Goal: Task Accomplishment & Management: Use online tool/utility

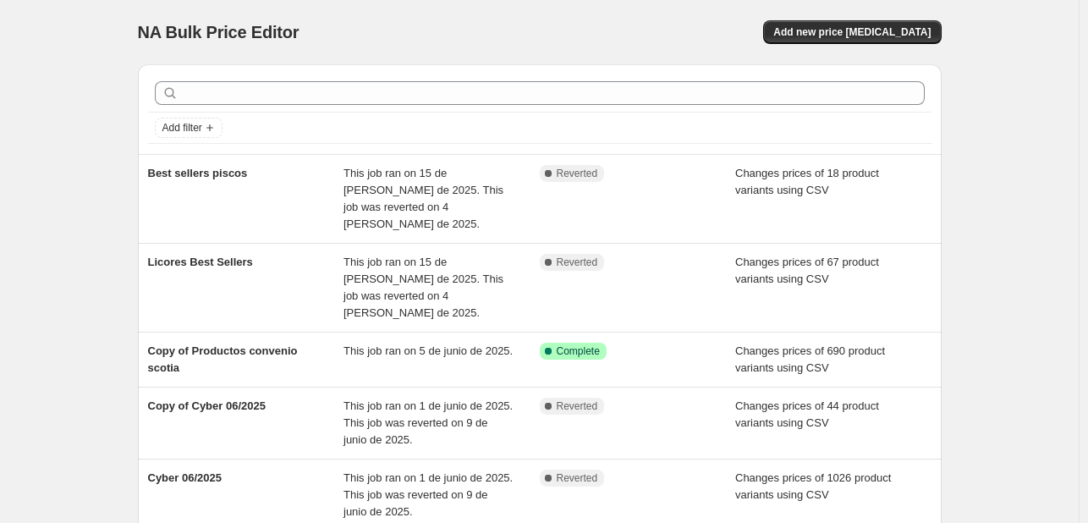
click at [493, 30] on div "NA Bulk Price Editor" at bounding box center [331, 32] width 387 height 24
click at [869, 31] on span "Add new price [MEDICAL_DATA]" at bounding box center [852, 32] width 157 height 14
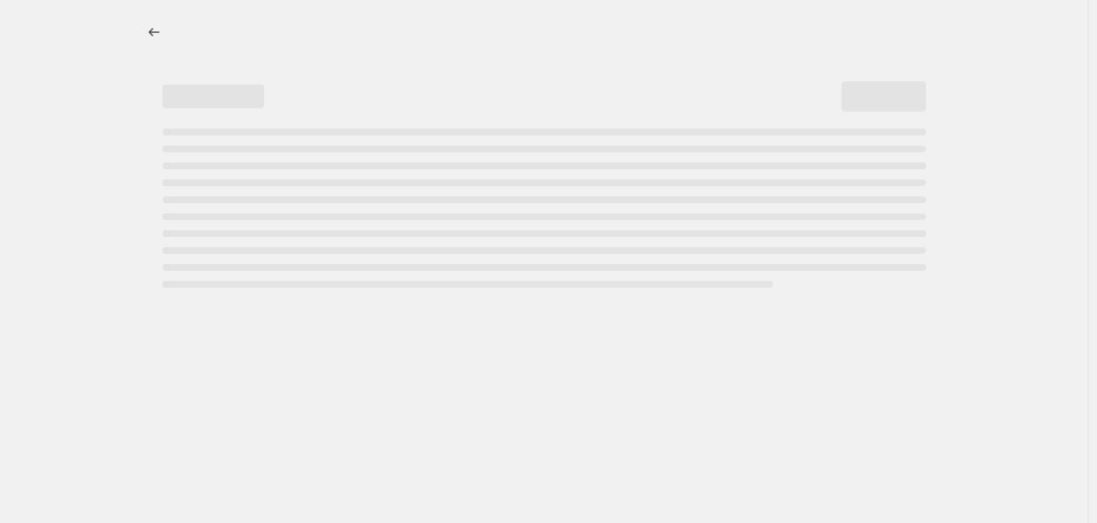
select select "percentage"
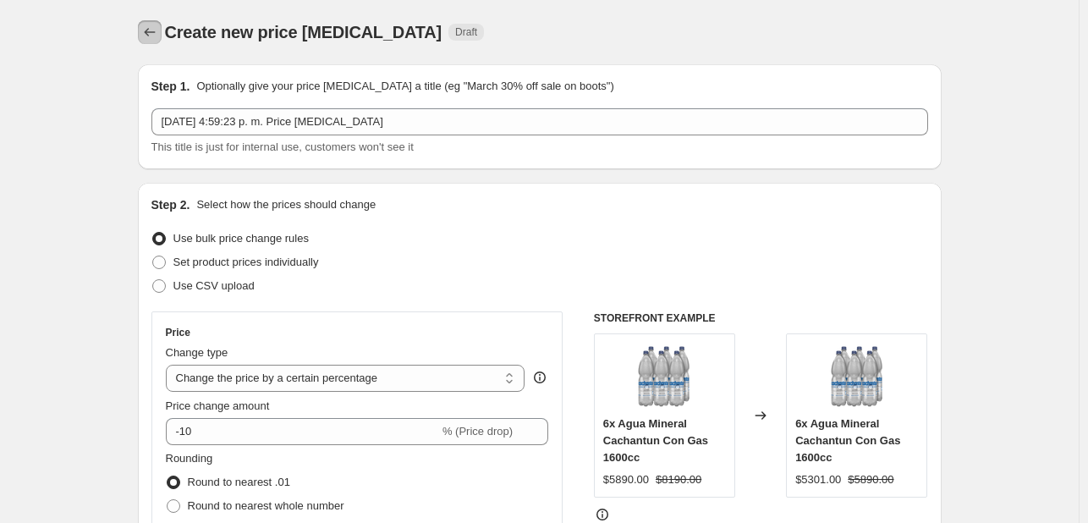
click at [157, 28] on icon "Price change jobs" at bounding box center [149, 32] width 17 height 17
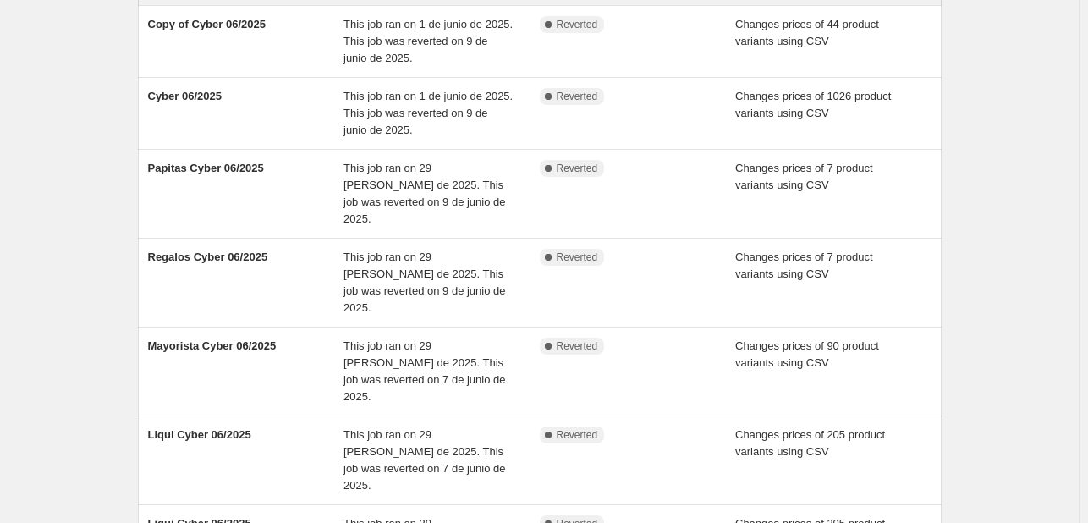
scroll to position [233, 0]
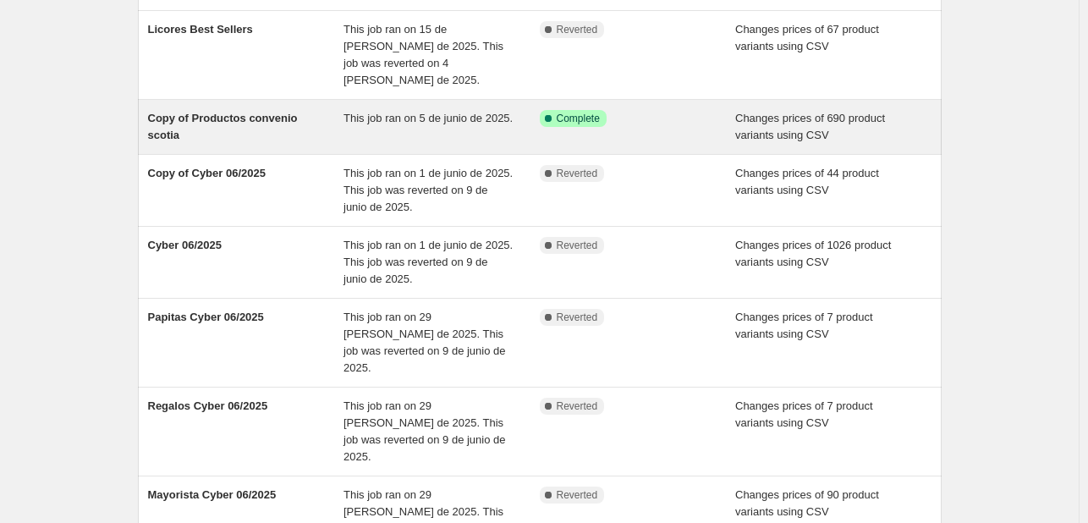
click at [271, 110] on div "Copy of Productos convenio scotia" at bounding box center [246, 127] width 196 height 34
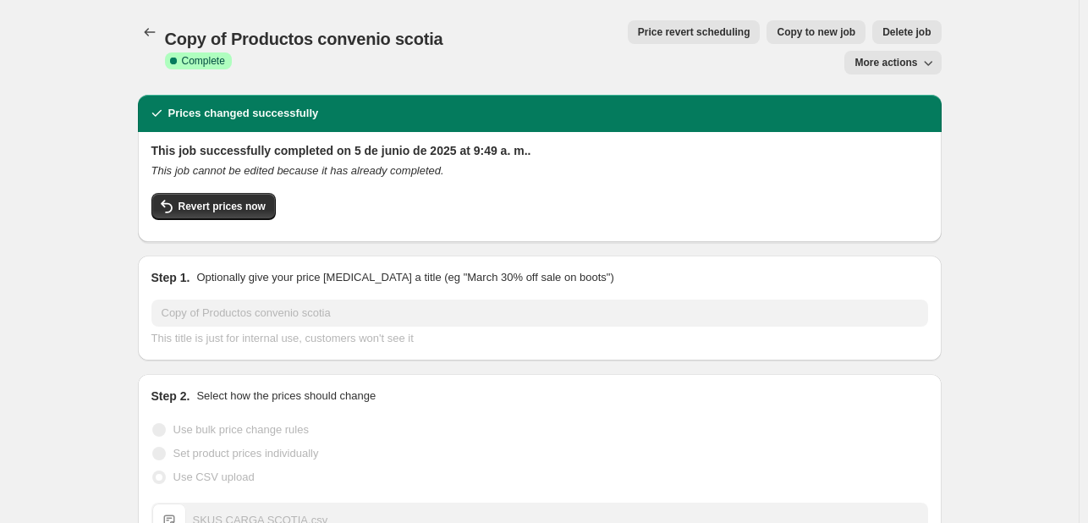
scroll to position [47, 0]
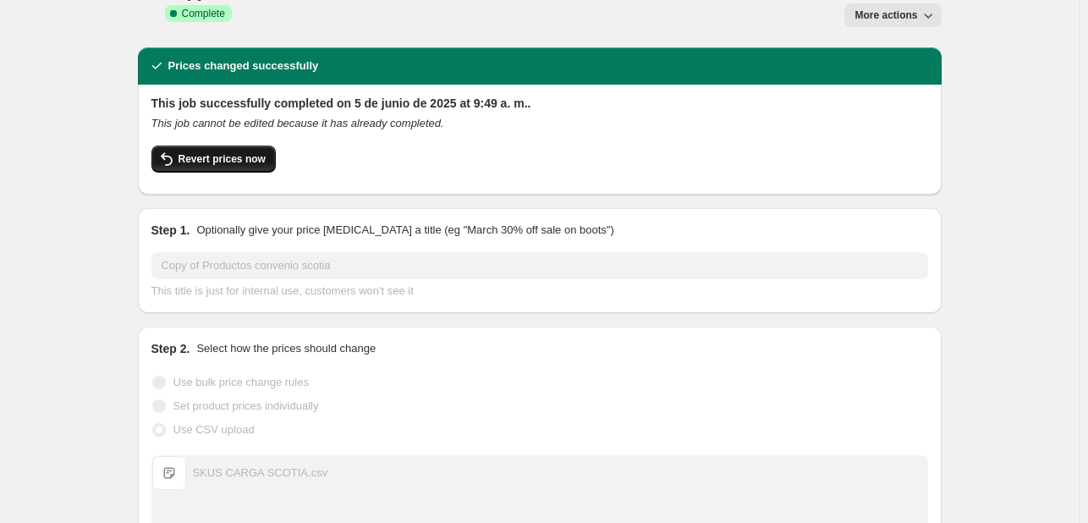
click at [213, 152] on span "Revert prices now" at bounding box center [222, 159] width 87 height 14
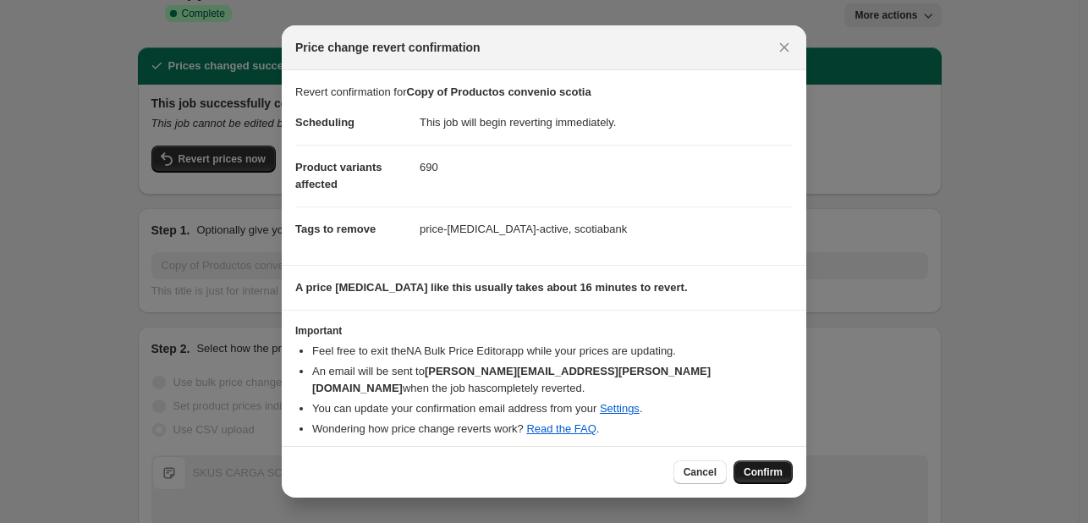
click at [779, 466] on span "Confirm" at bounding box center [763, 473] width 39 height 14
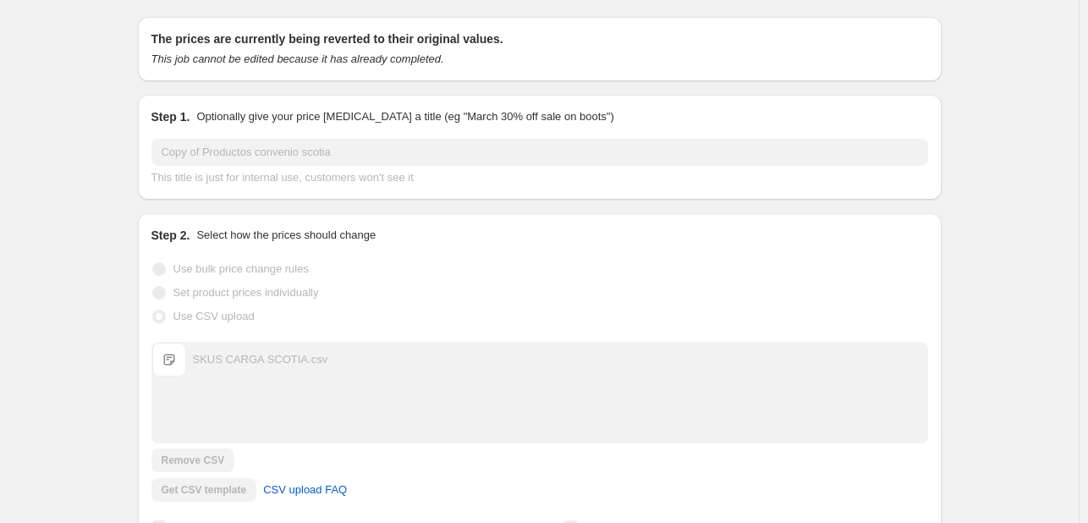
scroll to position [0, 0]
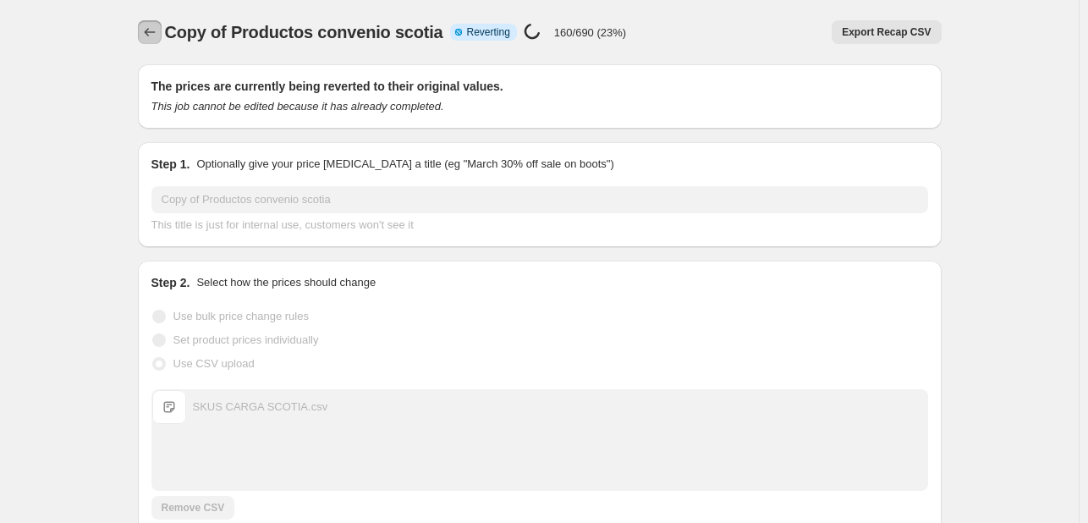
click at [144, 32] on button "Price change jobs" at bounding box center [150, 32] width 24 height 24
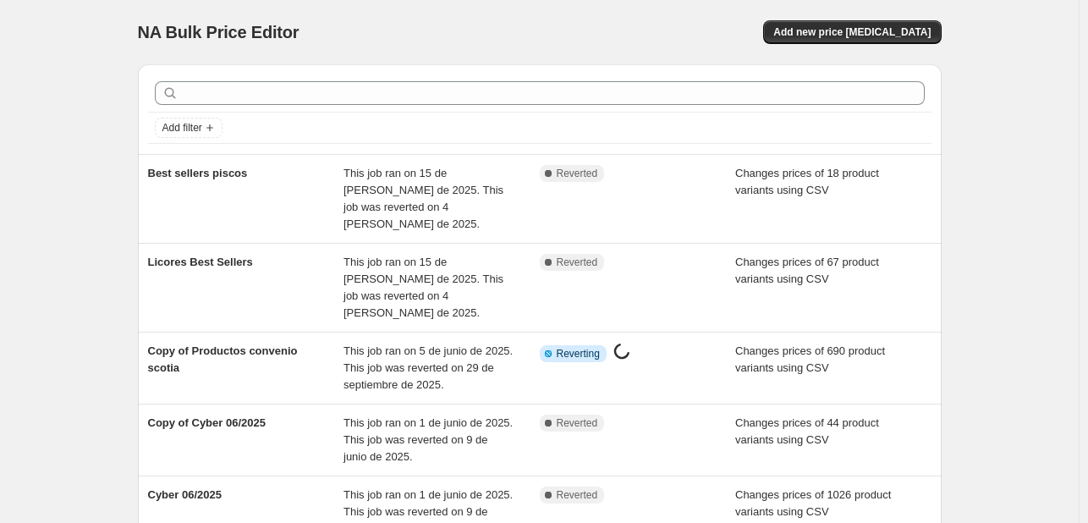
scroll to position [32, 0]
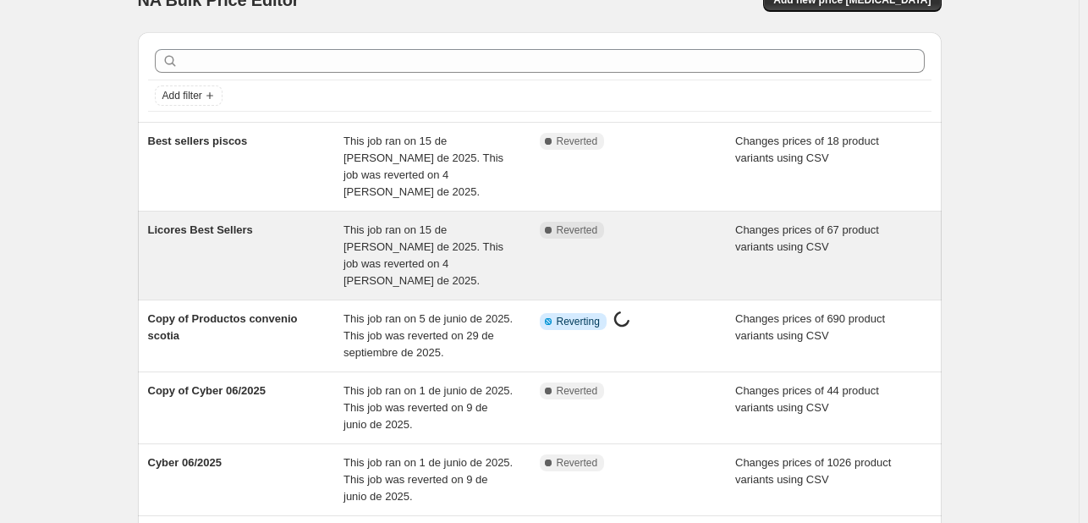
click at [269, 231] on div "Licores Best Sellers" at bounding box center [246, 256] width 196 height 68
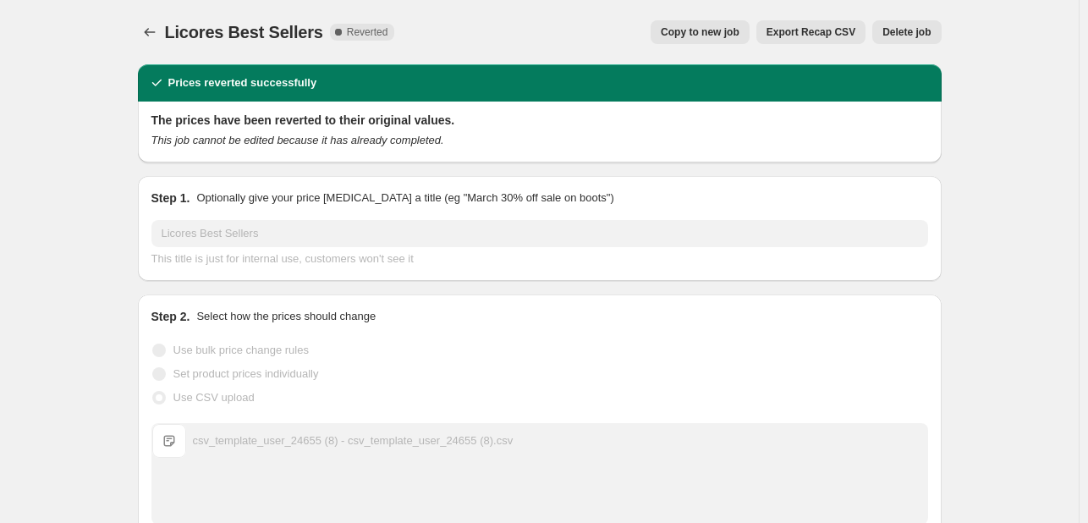
click at [725, 34] on span "Copy to new job" at bounding box center [700, 32] width 79 height 14
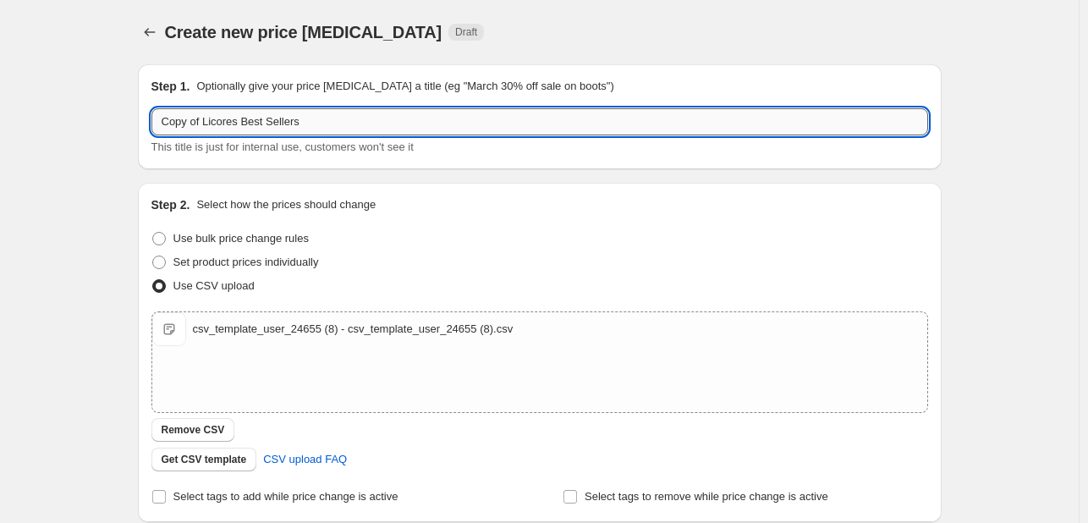
click at [325, 126] on input "Copy of Licores Best Sellers" at bounding box center [539, 121] width 777 height 27
drag, startPoint x: 325, startPoint y: 126, endPoint x: 166, endPoint y: 75, distance: 167.0
click at [166, 75] on div "Step 1. Optionally give your price [MEDICAL_DATA] a title (eg "March 30% off sa…" at bounding box center [540, 116] width 804 height 105
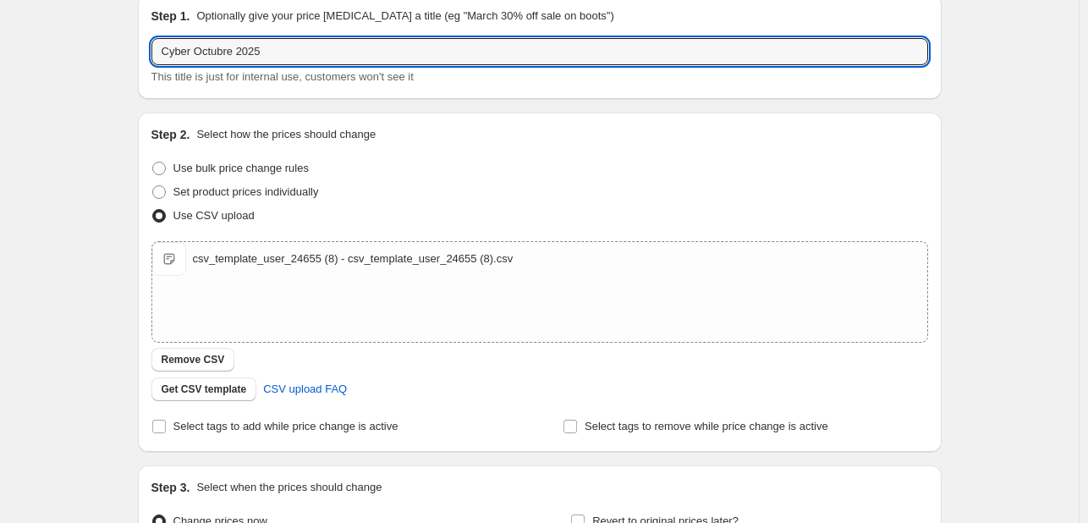
scroll to position [163, 0]
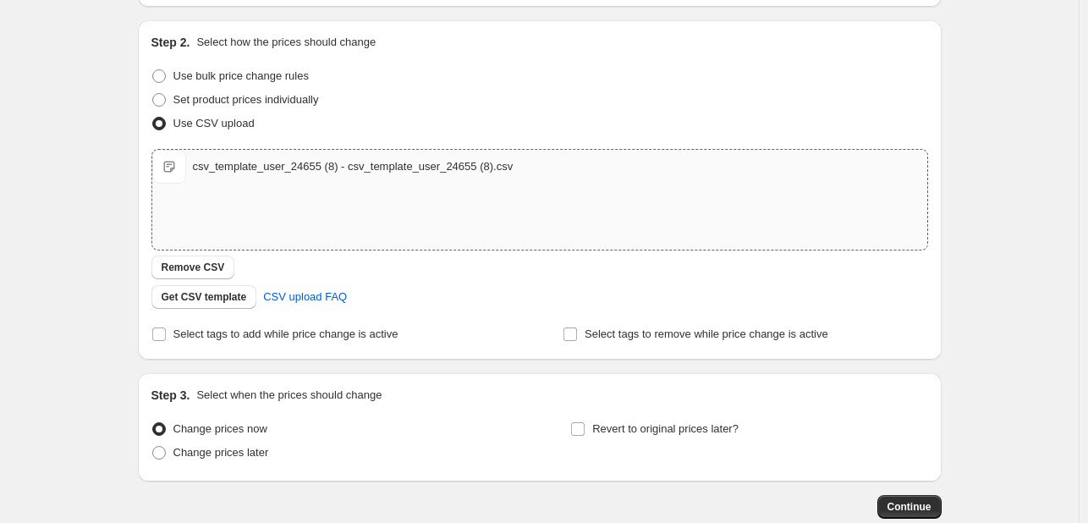
type input "Cyber Octubre 2025"
click at [275, 167] on div "csv_template_user_24655 (8) - csv_template_user_24655 (8).csv" at bounding box center [353, 166] width 321 height 17
click at [213, 257] on button "Remove CSV" at bounding box center [193, 268] width 84 height 24
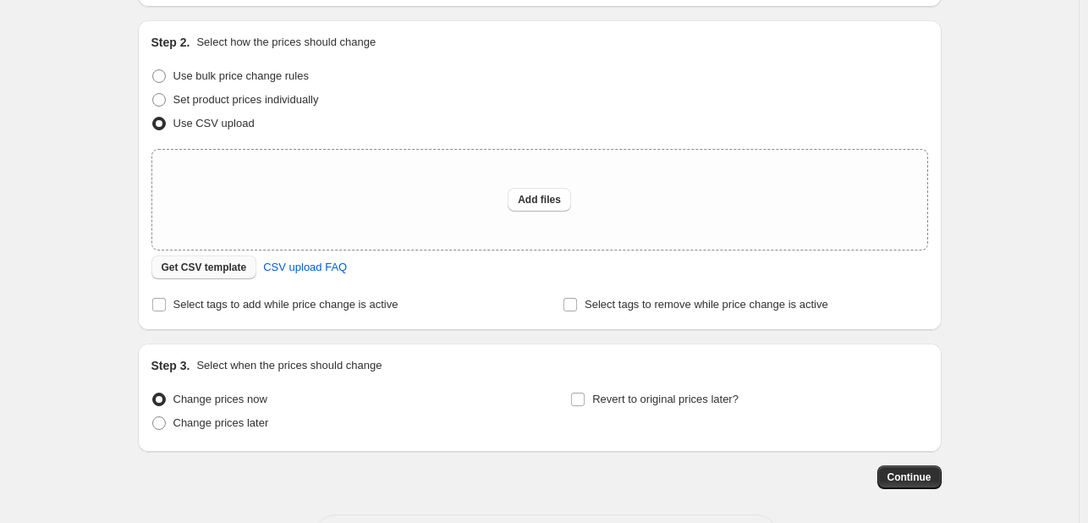
click at [203, 266] on span "Get CSV template" at bounding box center [204, 268] width 85 height 14
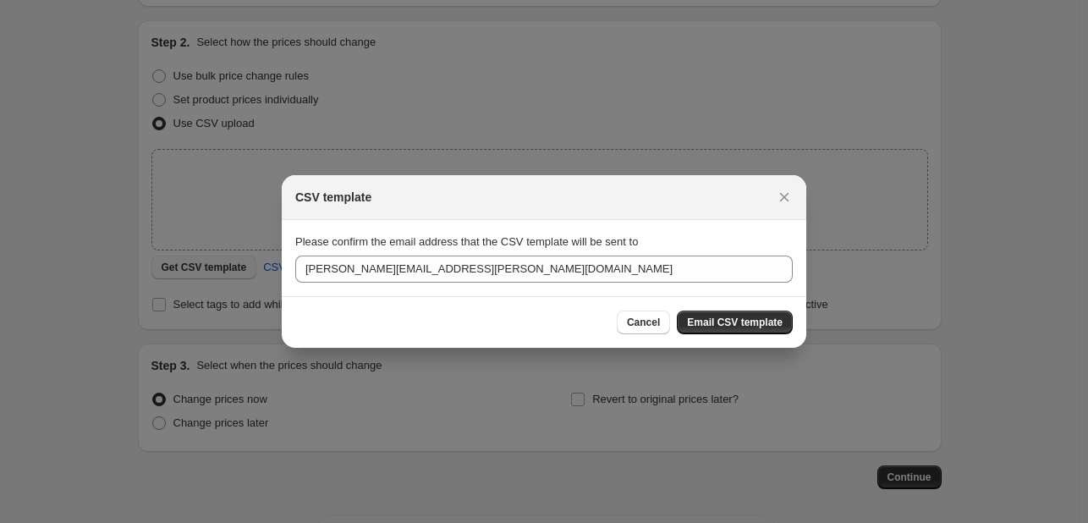
click at [203, 266] on div at bounding box center [544, 261] width 1088 height 523
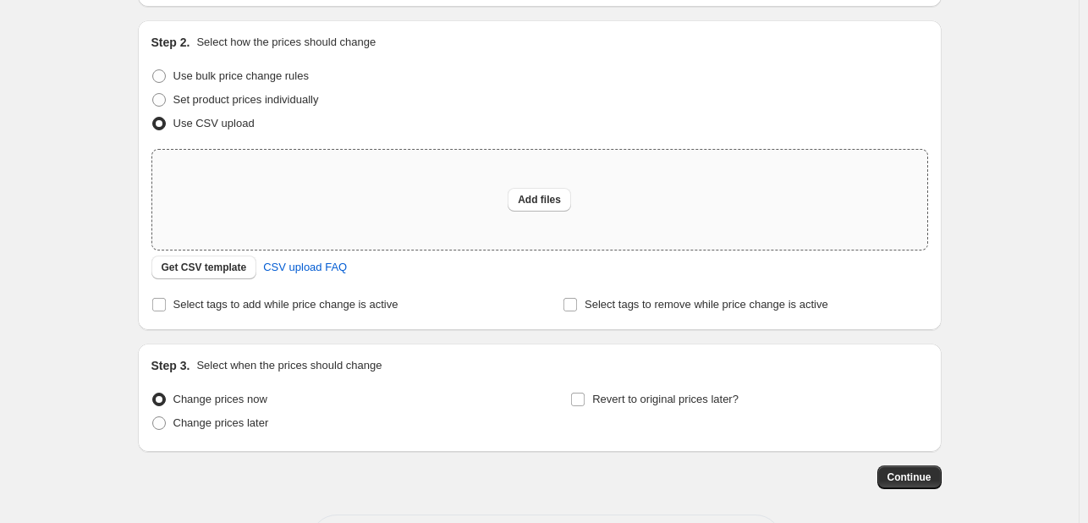
drag, startPoint x: 203, startPoint y: 266, endPoint x: 257, endPoint y: 242, distance: 59.1
click at [257, 242] on div "Upload files Add files Get CSV template CSV upload FAQ" at bounding box center [539, 214] width 777 height 130
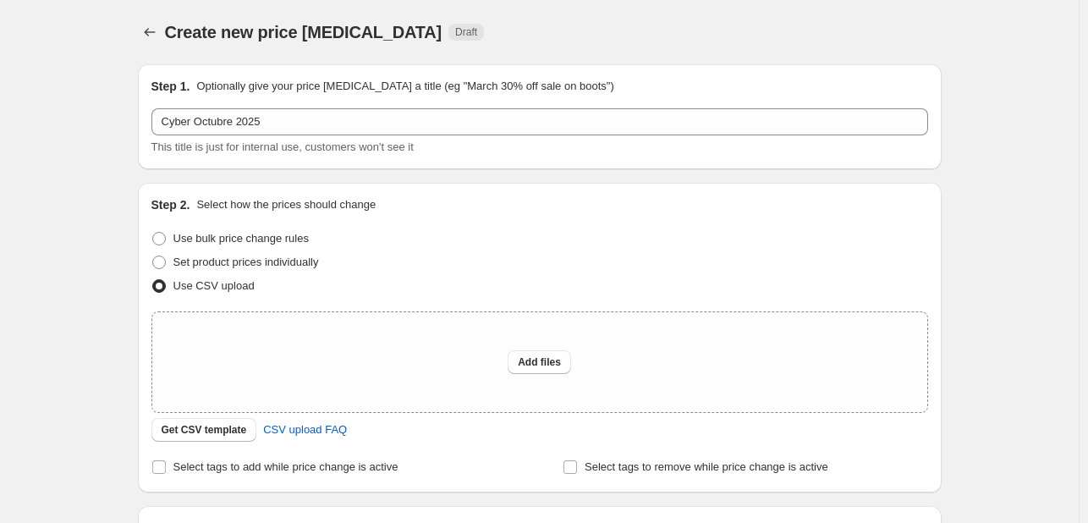
scroll to position [104, 0]
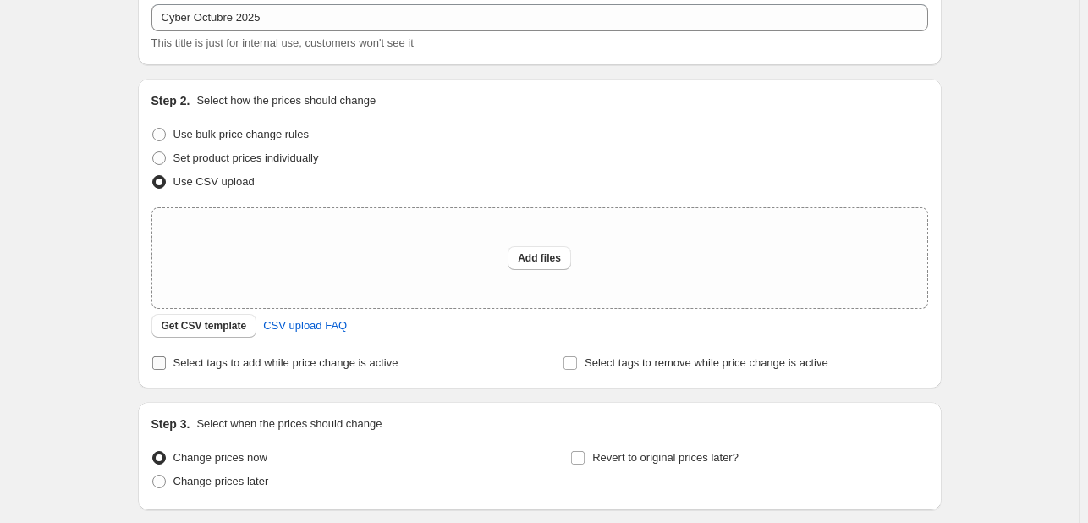
click at [205, 363] on span "Select tags to add while price change is active" at bounding box center [286, 362] width 225 height 13
click at [166, 363] on input "Select tags to add while price change is active" at bounding box center [159, 363] width 14 height 14
checkbox input "true"
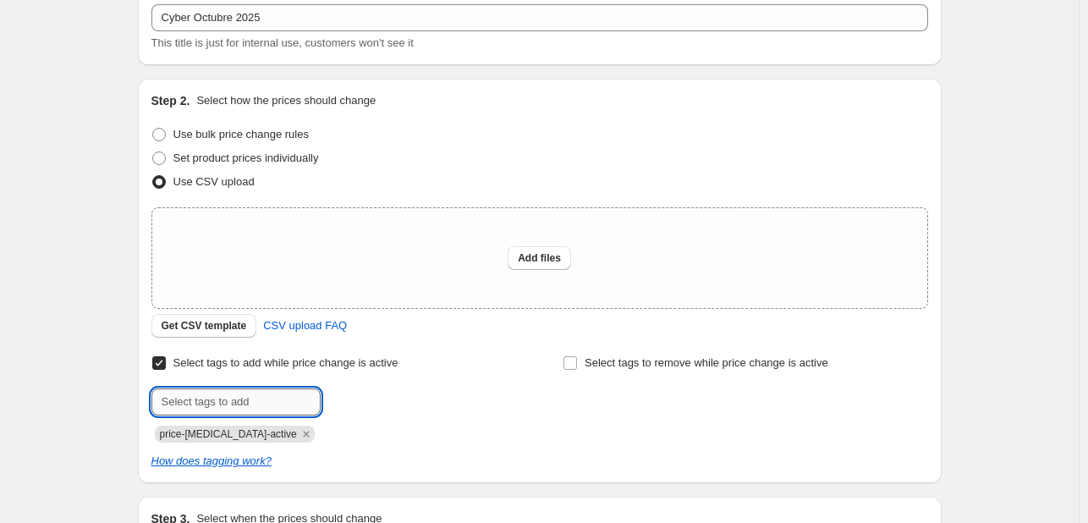
click at [245, 400] on input "text" at bounding box center [235, 401] width 169 height 27
type input "Cyber 2025"
click at [94, 265] on div "Create new price [MEDICAL_DATA]. This page is ready Create new price [MEDICAL_D…" at bounding box center [539, 321] width 1079 height 850
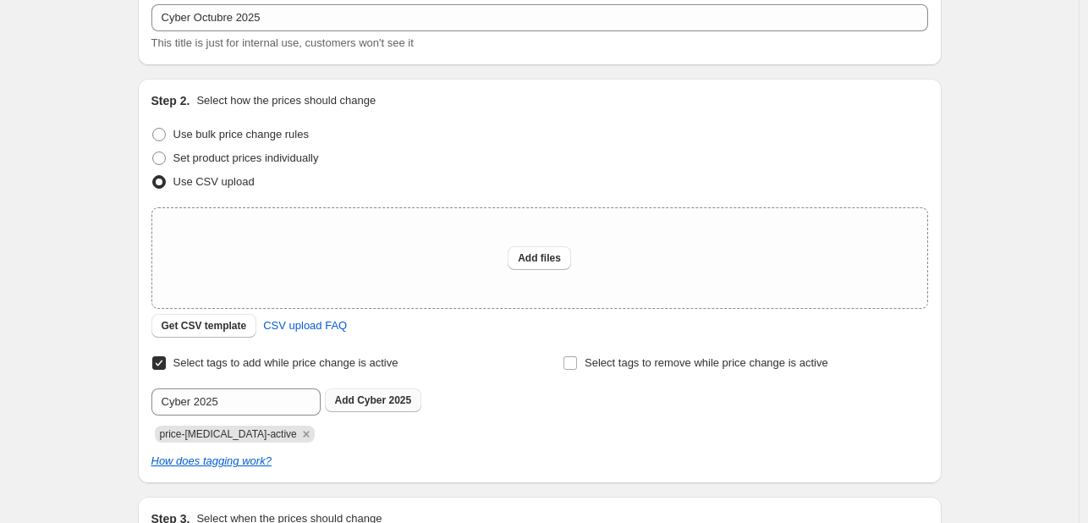
click at [382, 400] on span "Cyber 2025" at bounding box center [384, 400] width 54 height 12
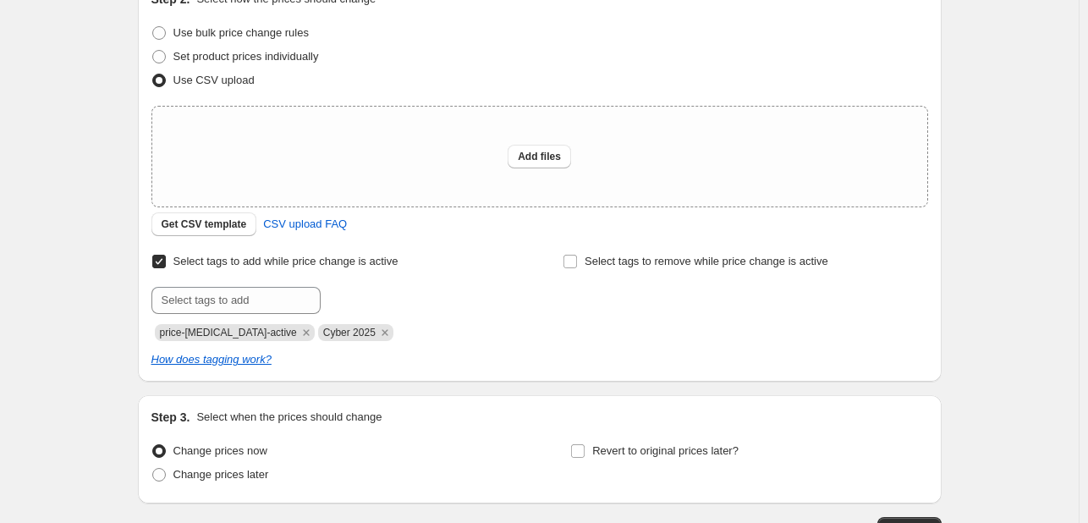
scroll to position [327, 0]
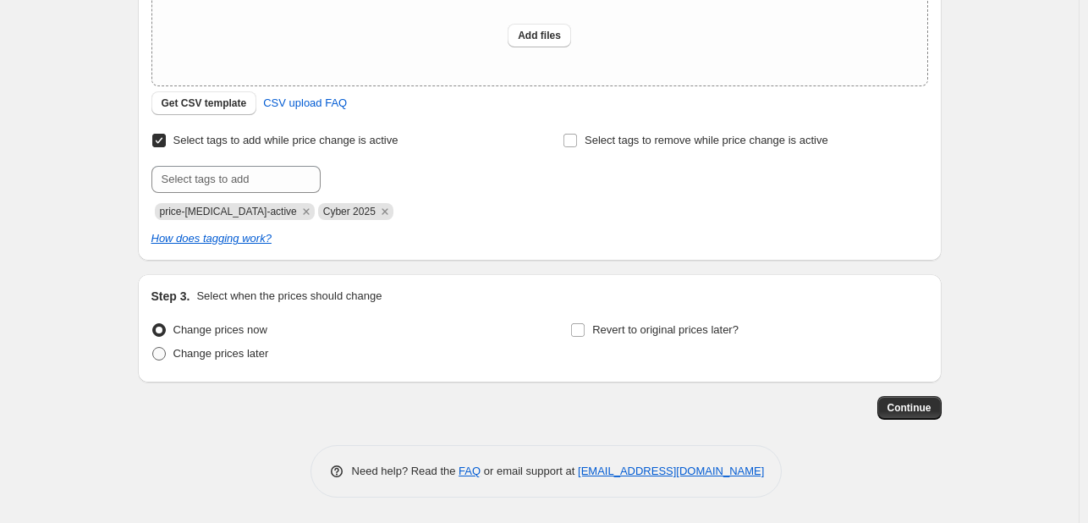
click at [200, 352] on span "Change prices later" at bounding box center [222, 353] width 96 height 13
click at [153, 348] on input "Change prices later" at bounding box center [152, 347] width 1 height 1
radio input "true"
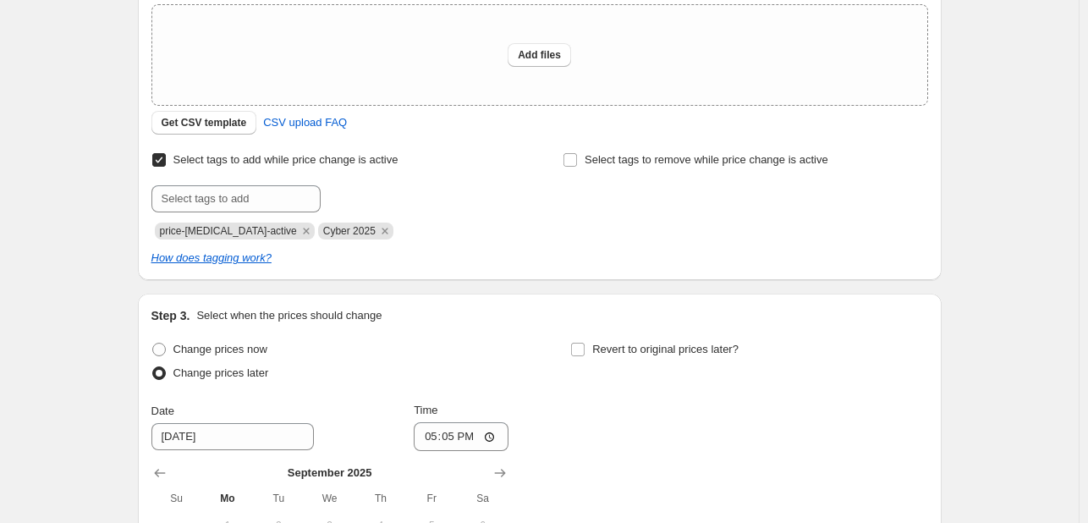
scroll to position [502, 0]
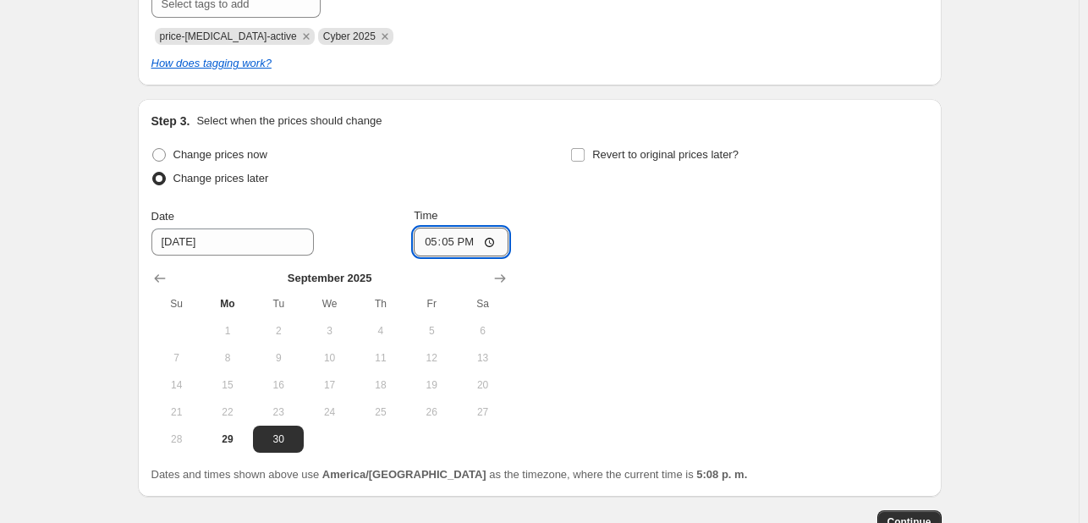
click at [457, 238] on input "17:05" at bounding box center [461, 242] width 95 height 29
click at [492, 245] on input "17:05" at bounding box center [461, 242] width 95 height 29
type input "00:05"
click at [636, 295] on div "Change prices now Change prices later Date [DATE] Time 00:[DATE] Mo Tu We Th Fr…" at bounding box center [539, 298] width 777 height 310
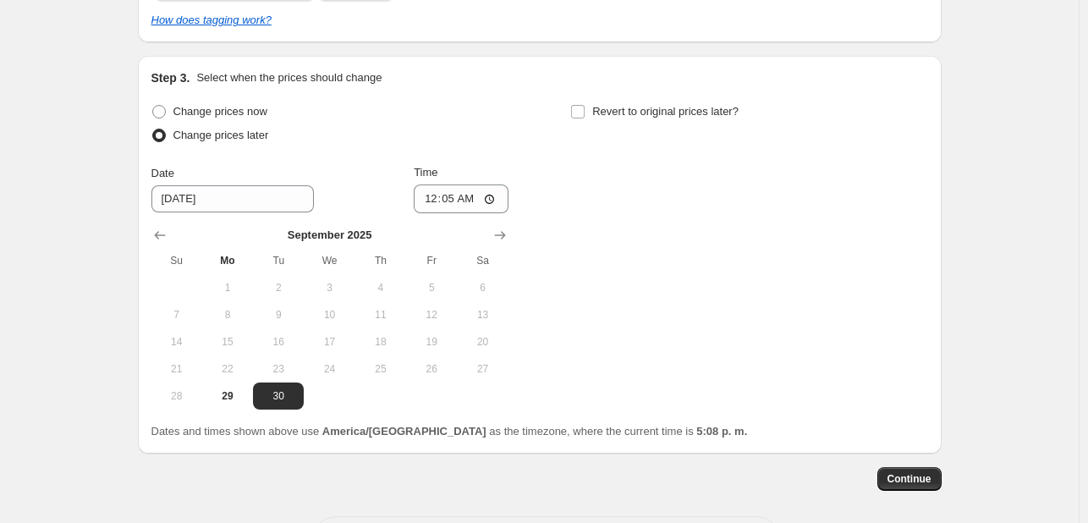
scroll to position [542, 0]
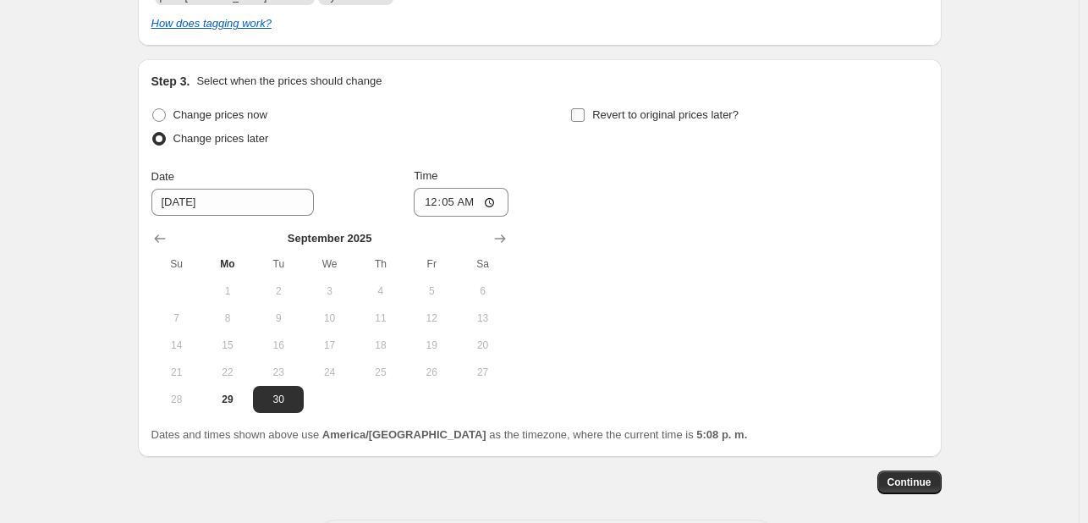
click at [579, 124] on label "Revert to original prices later?" at bounding box center [654, 115] width 168 height 24
click at [579, 122] on input "Revert to original prices later?" at bounding box center [578, 115] width 14 height 14
checkbox input "true"
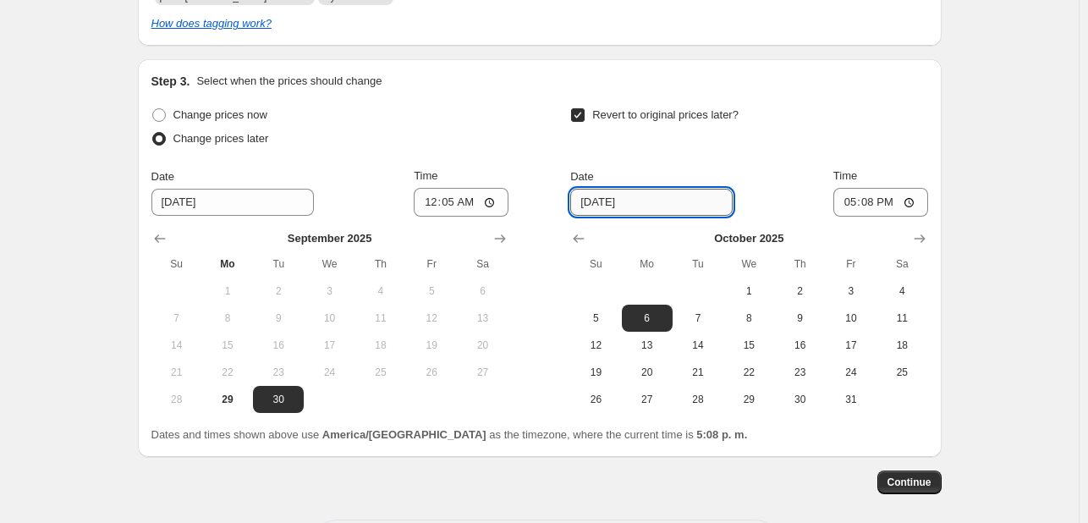
click at [655, 208] on input "[DATE]" at bounding box center [651, 202] width 163 height 27
click at [654, 199] on input "[DATE]" at bounding box center [651, 202] width 163 height 27
drag, startPoint x: 657, startPoint y: 194, endPoint x: 512, endPoint y: 164, distance: 147.7
click at [512, 164] on div "Change prices now Change prices later Date [DATE] Time 00:[DATE] Mo Tu We Th Fr…" at bounding box center [539, 258] width 777 height 310
click at [585, 238] on icon "Show previous month, September 2025" at bounding box center [579, 239] width 11 height 8
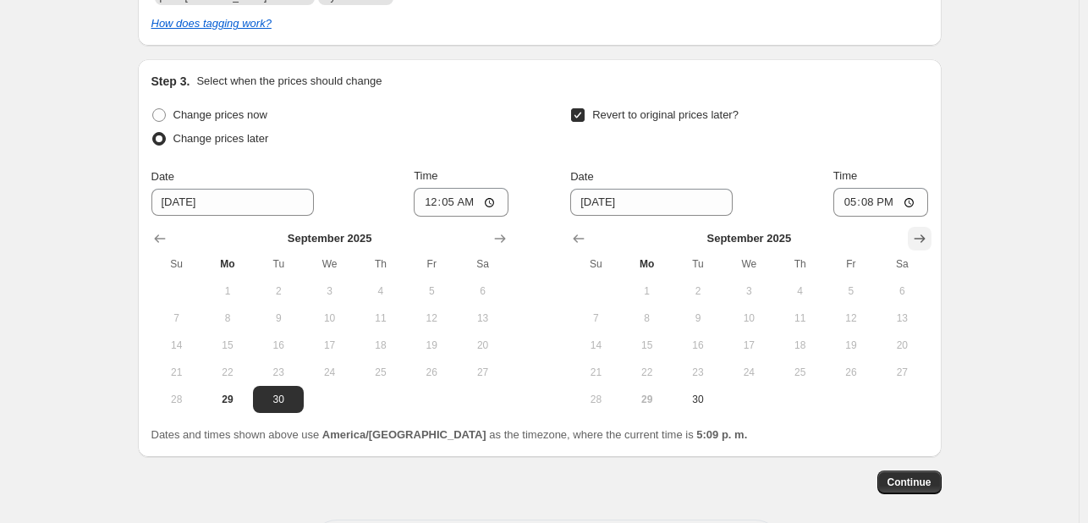
click at [925, 240] on icon "Show next month, October 2025" at bounding box center [919, 239] width 11 height 8
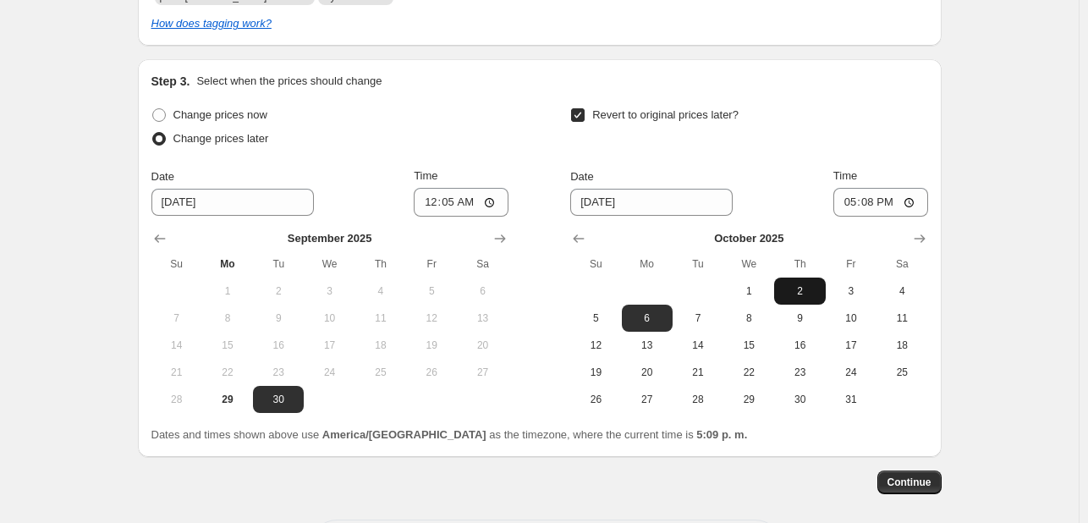
click at [795, 289] on span "2" at bounding box center [799, 291] width 37 height 14
type input "[DATE]"
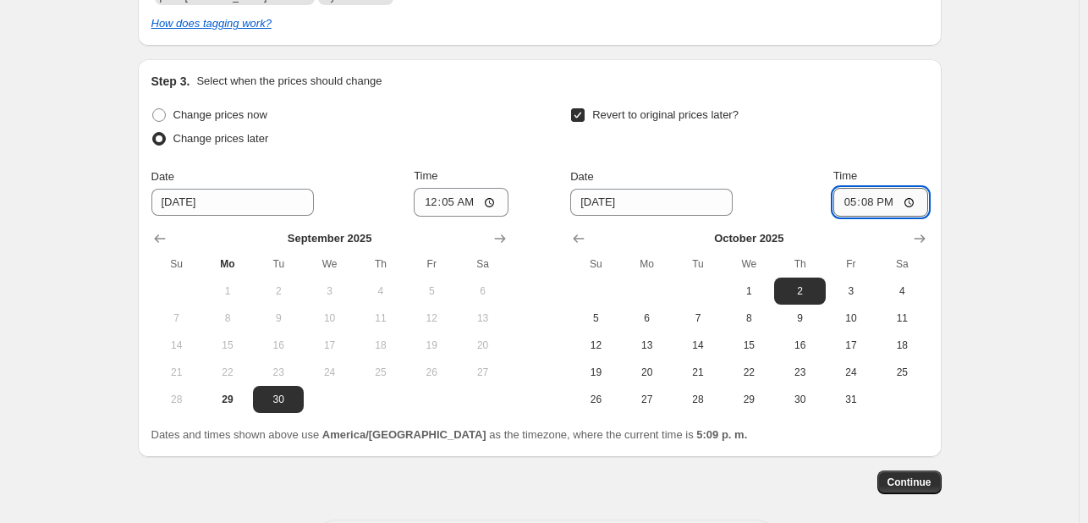
click at [883, 202] on input "17:08" at bounding box center [881, 202] width 95 height 29
type input "00:00"
click at [985, 383] on div "Create new price [MEDICAL_DATA]. This page is ready Create new price [MEDICAL_D…" at bounding box center [539, 27] width 1079 height 1139
click at [923, 486] on span "Continue" at bounding box center [910, 483] width 44 height 14
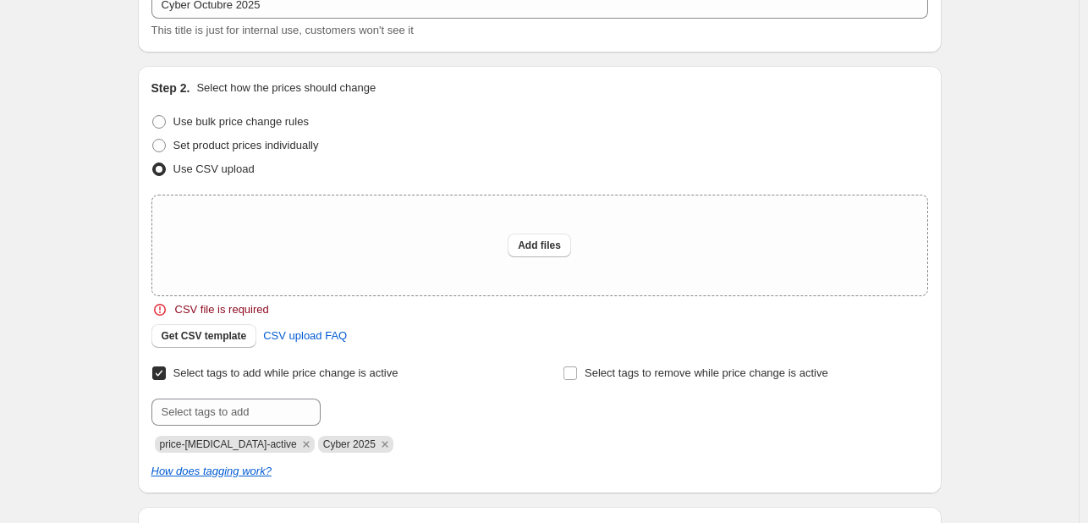
scroll to position [214, 0]
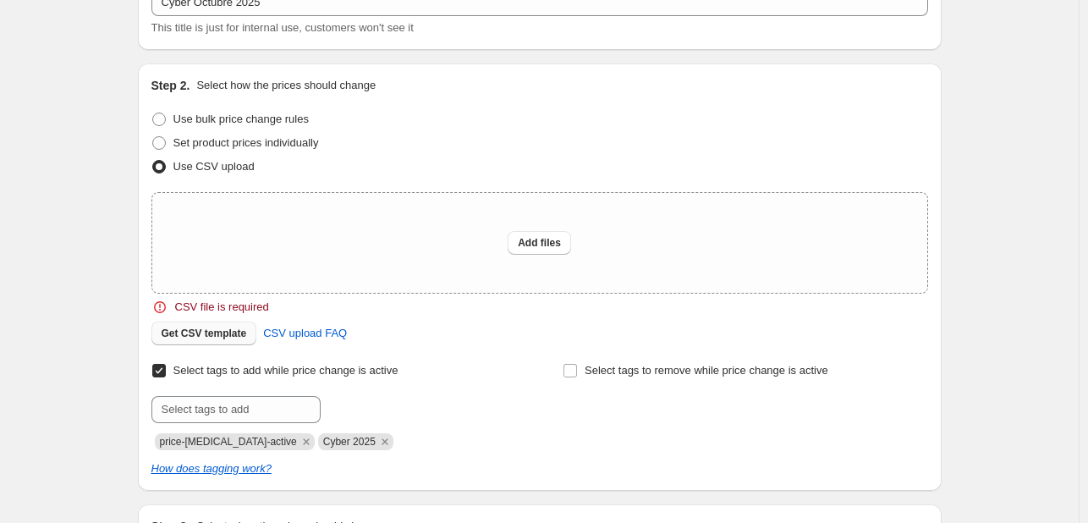
click at [207, 323] on button "Get CSV template" at bounding box center [204, 334] width 106 height 24
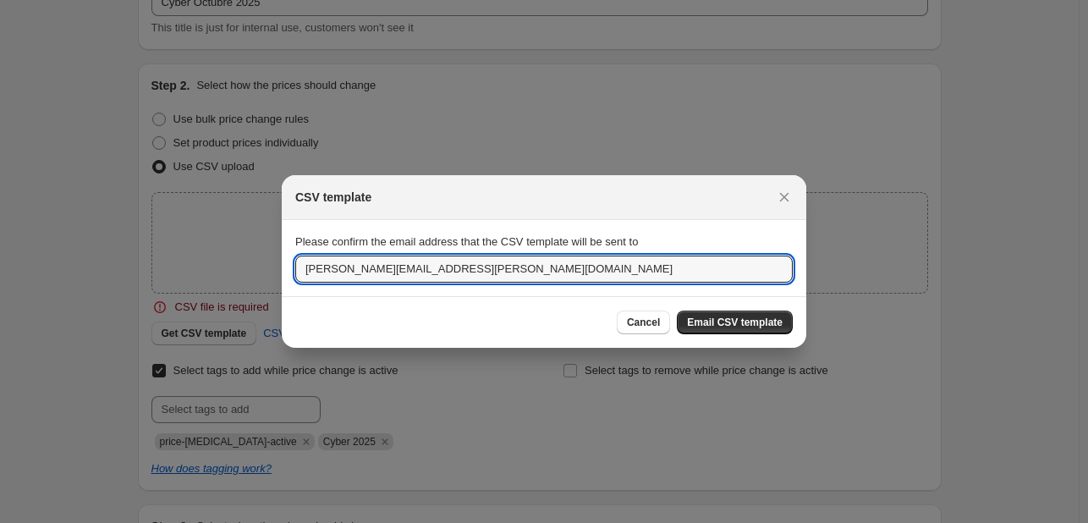
drag, startPoint x: 405, startPoint y: 269, endPoint x: 163, endPoint y: 224, distance: 246.2
type input "[PERSON_NAME][EMAIL_ADDRESS][PERSON_NAME][DOMAIN_NAME]"
click at [734, 324] on span "Email CSV template" at bounding box center [735, 323] width 96 height 14
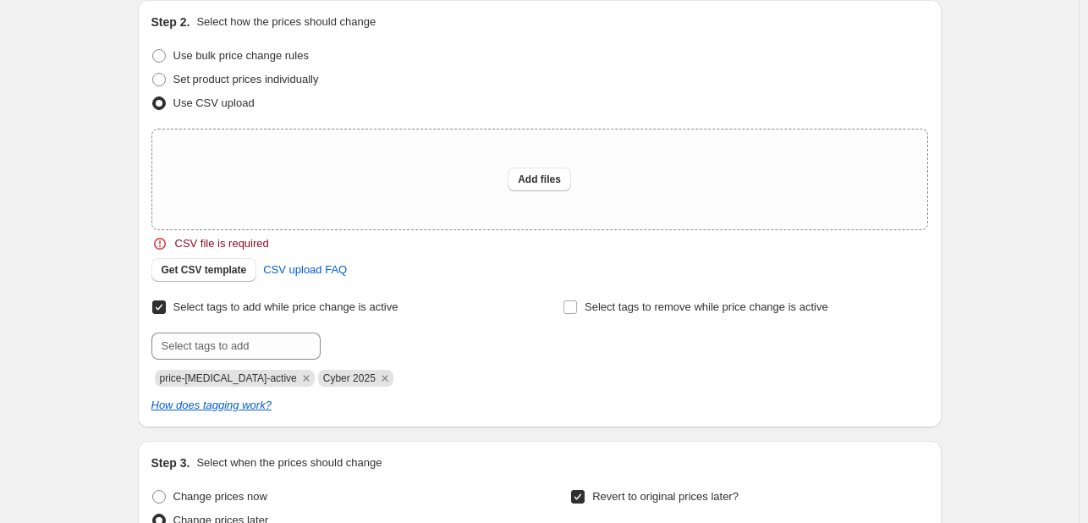
scroll to position [300, 0]
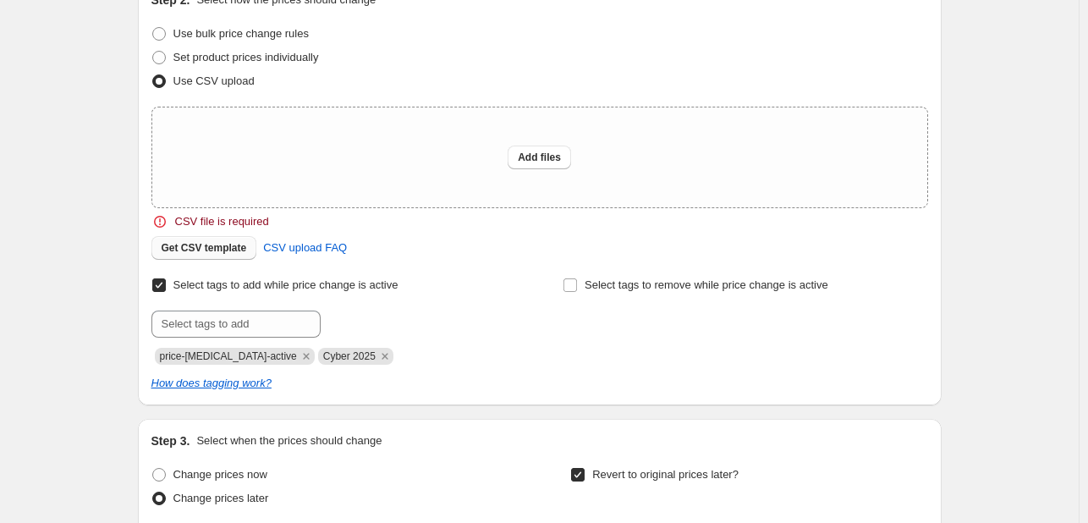
click at [197, 245] on span "Get CSV template" at bounding box center [204, 248] width 85 height 14
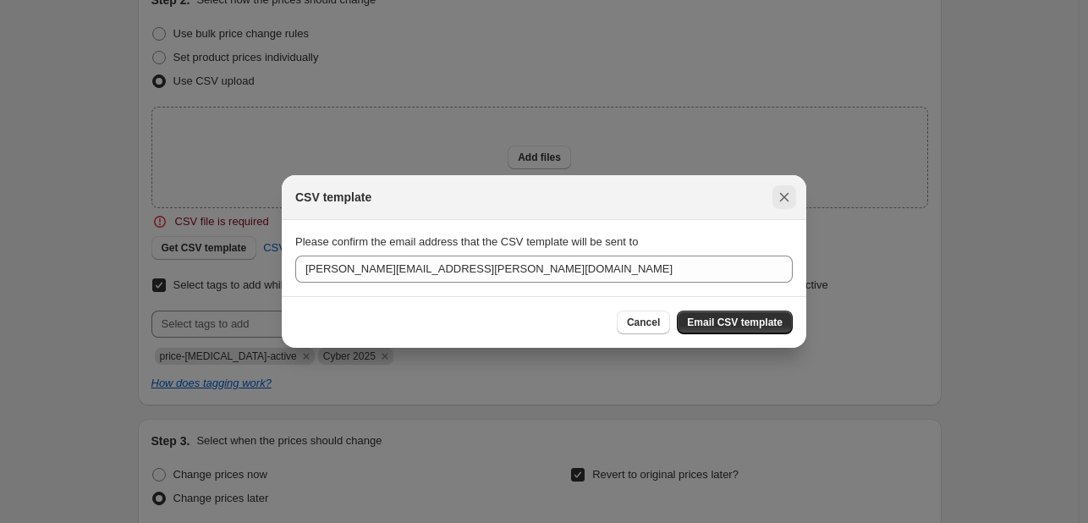
click at [787, 194] on icon "Close" at bounding box center [784, 197] width 9 height 9
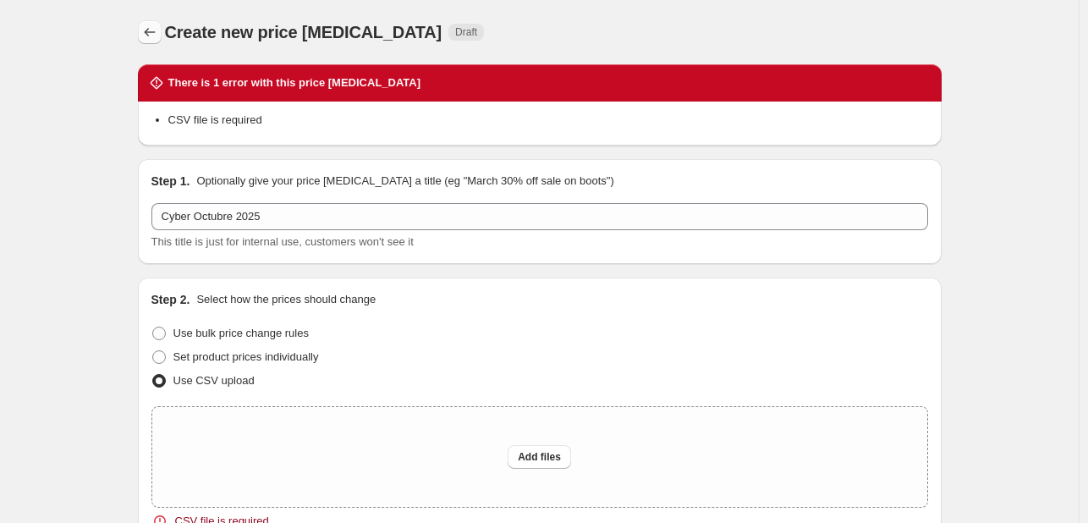
click at [149, 28] on icon "Price change jobs" at bounding box center [149, 32] width 17 height 17
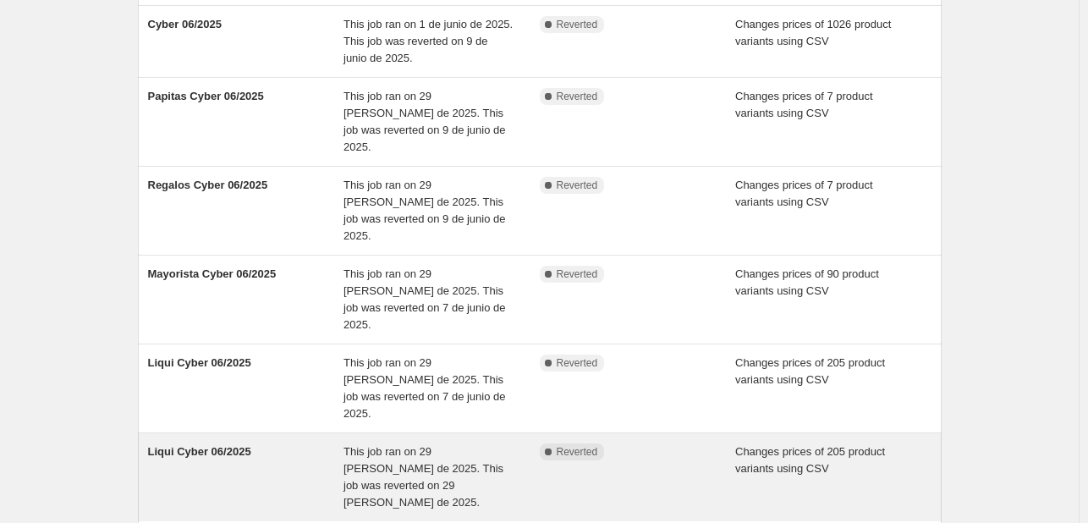
scroll to position [491, 0]
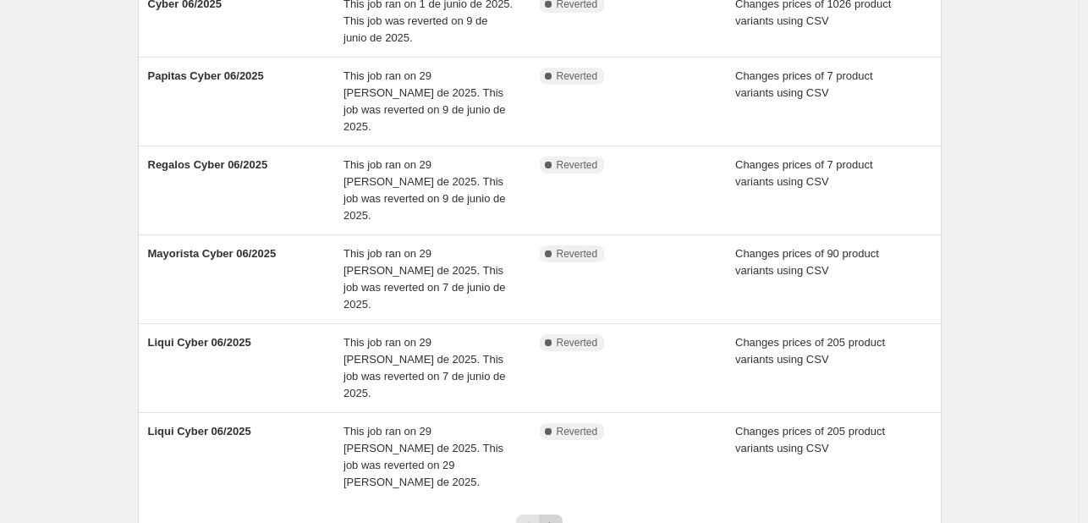
click at [559, 518] on icon "Next" at bounding box center [551, 526] width 17 height 17
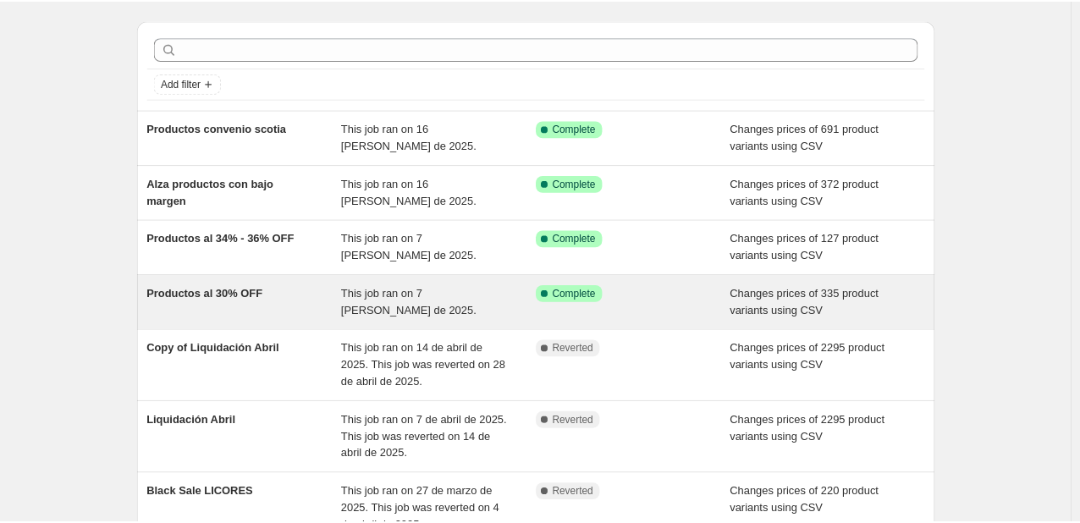
scroll to position [43, 0]
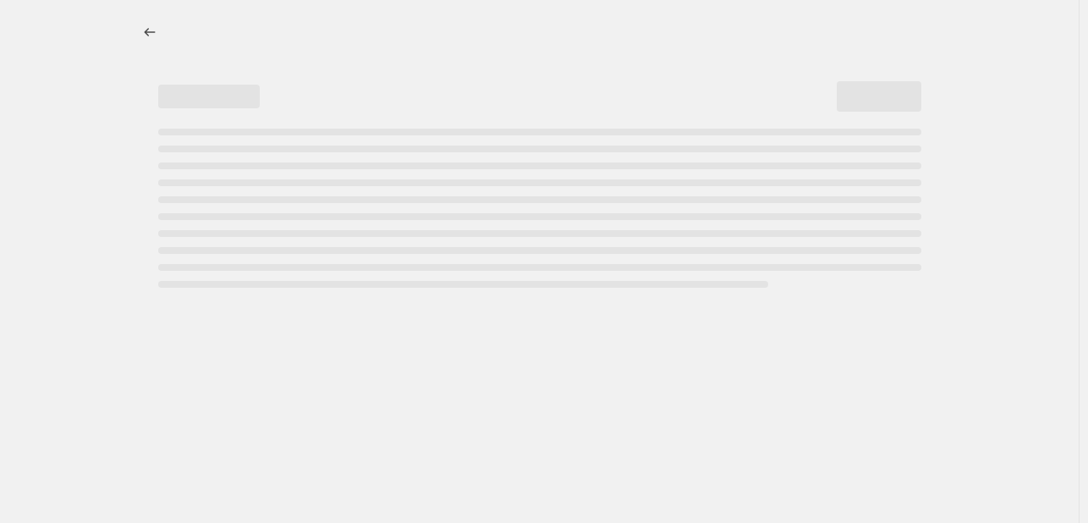
select select "percentage"
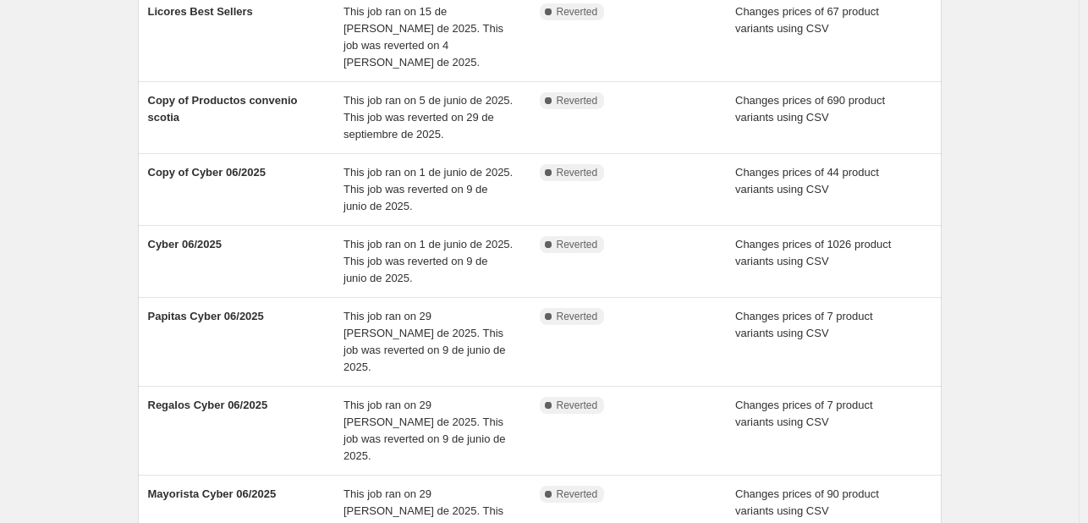
scroll to position [515, 0]
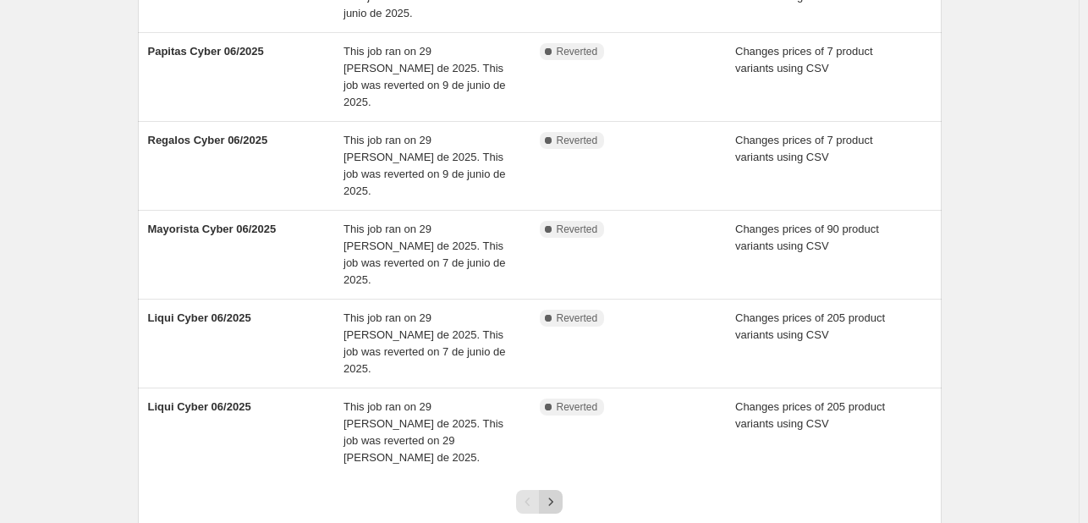
click at [559, 493] on icon "Next" at bounding box center [551, 501] width 17 height 17
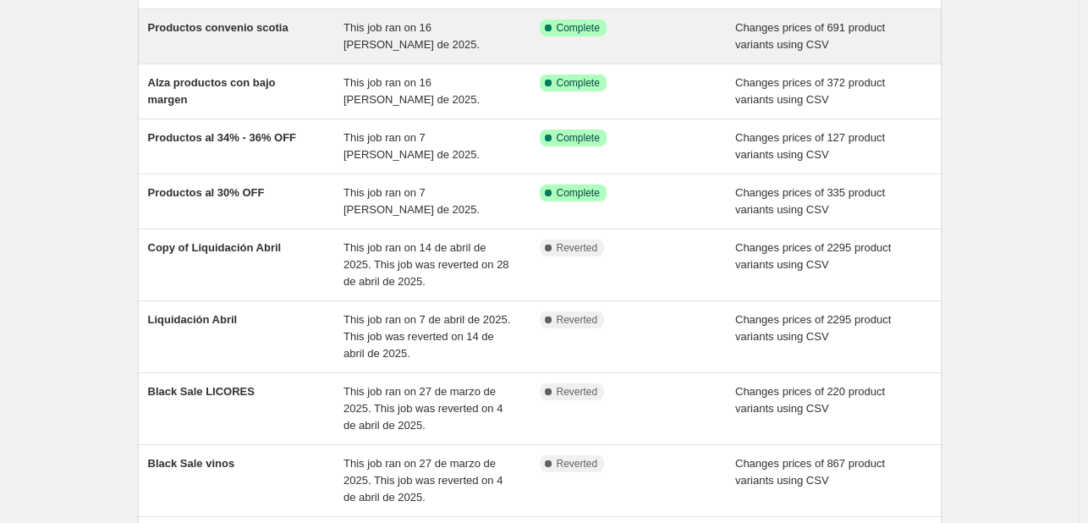
scroll to position [17, 0]
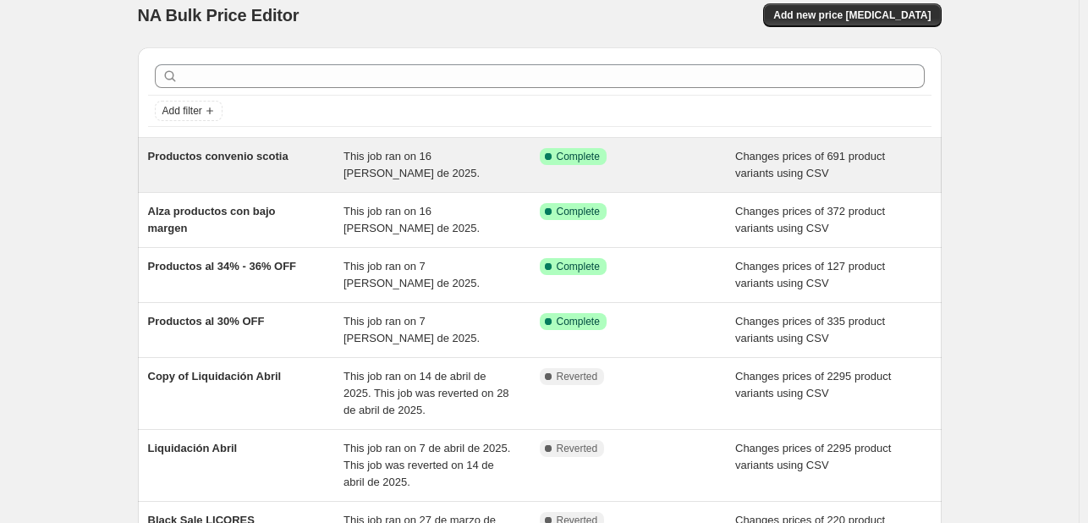
click at [255, 156] on span "Productos convenio scotia" at bounding box center [218, 156] width 140 height 13
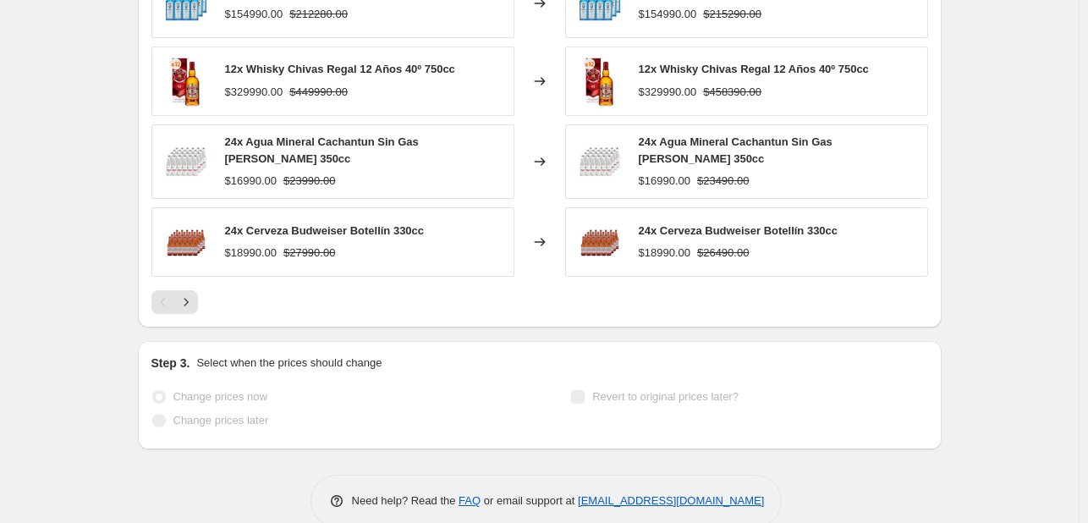
scroll to position [987, 0]
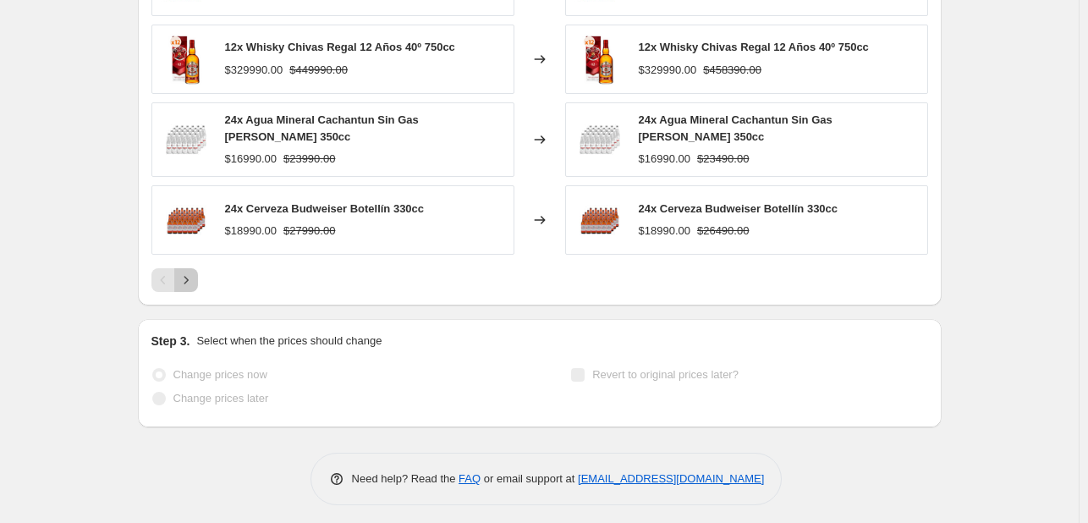
click at [198, 278] on button "Next" at bounding box center [186, 280] width 24 height 24
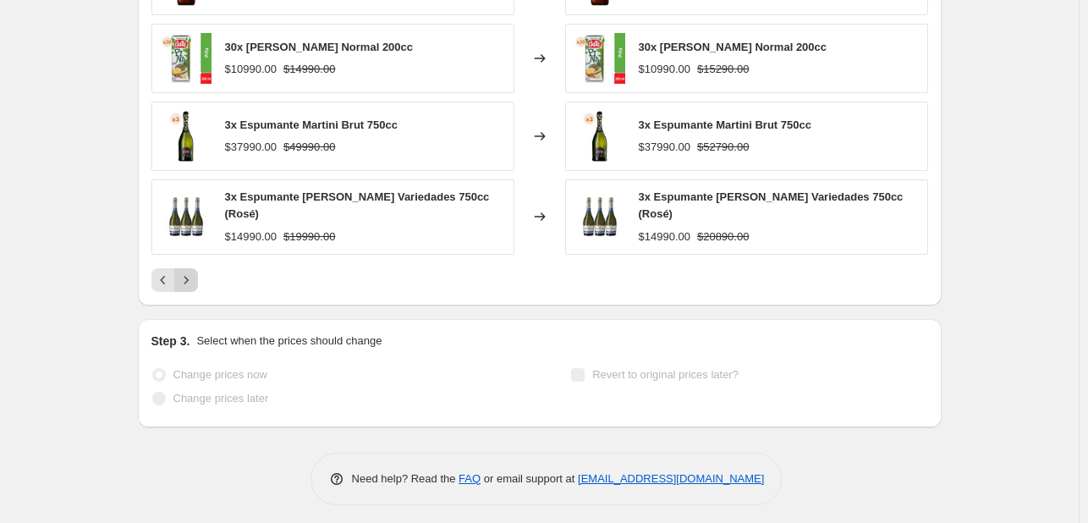
click at [198, 278] on button "Next" at bounding box center [186, 280] width 24 height 24
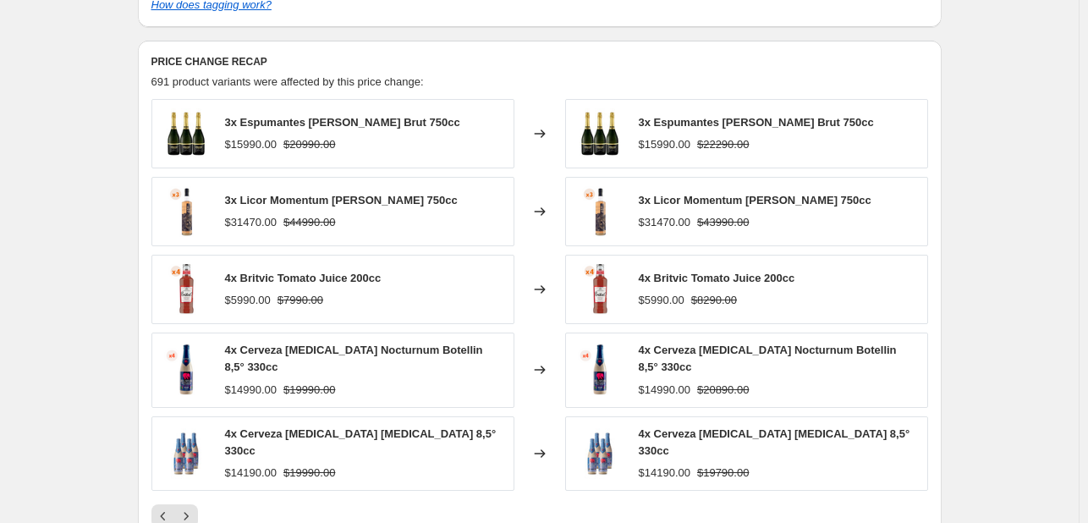
scroll to position [955, 0]
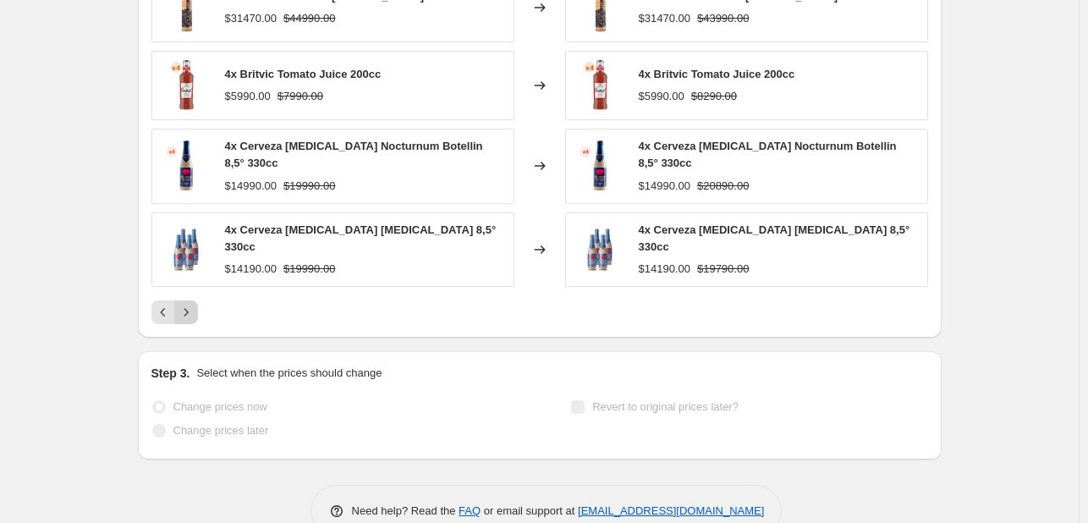
click at [195, 306] on icon "Next" at bounding box center [186, 312] width 17 height 17
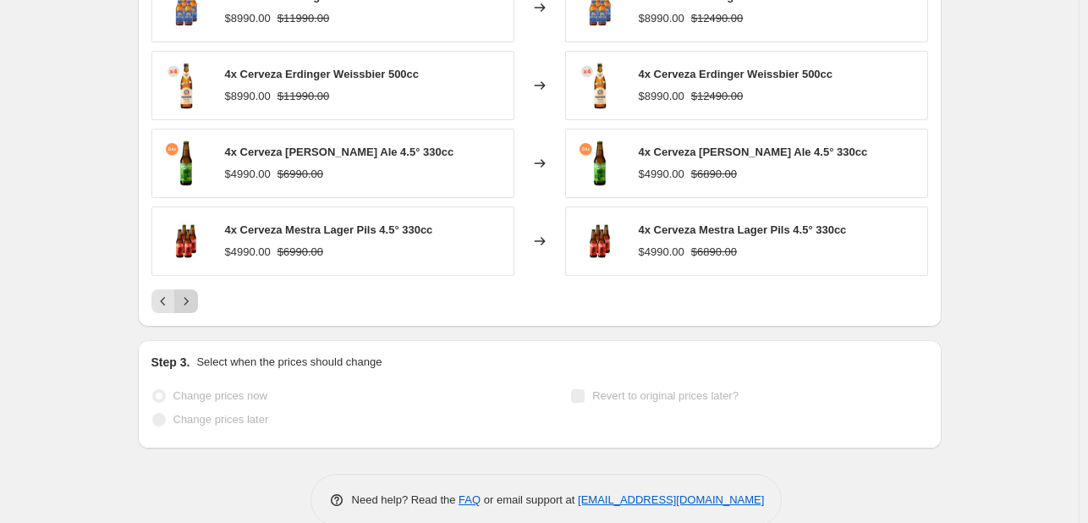
click at [195, 306] on icon "Next" at bounding box center [186, 301] width 17 height 17
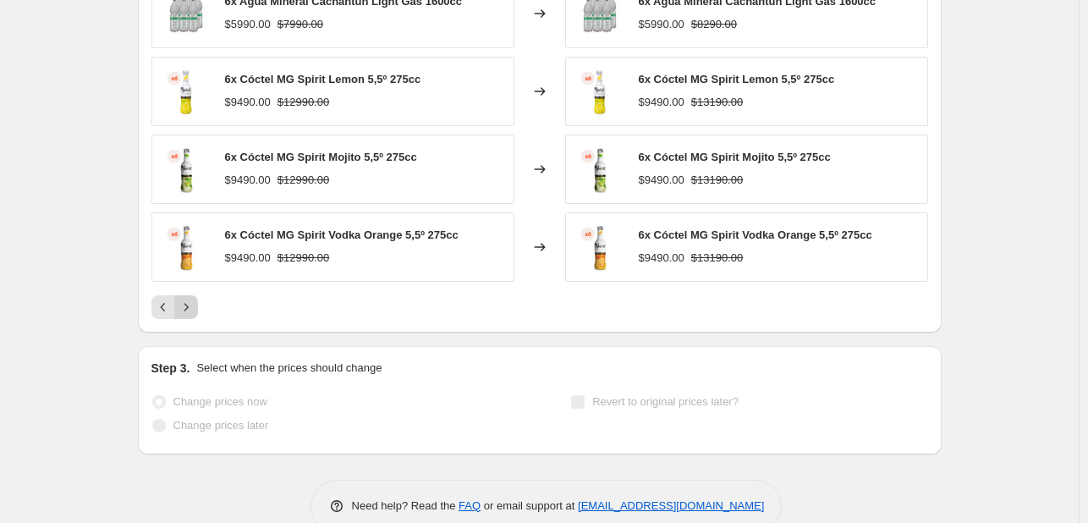
click at [195, 306] on icon "Next" at bounding box center [186, 307] width 17 height 17
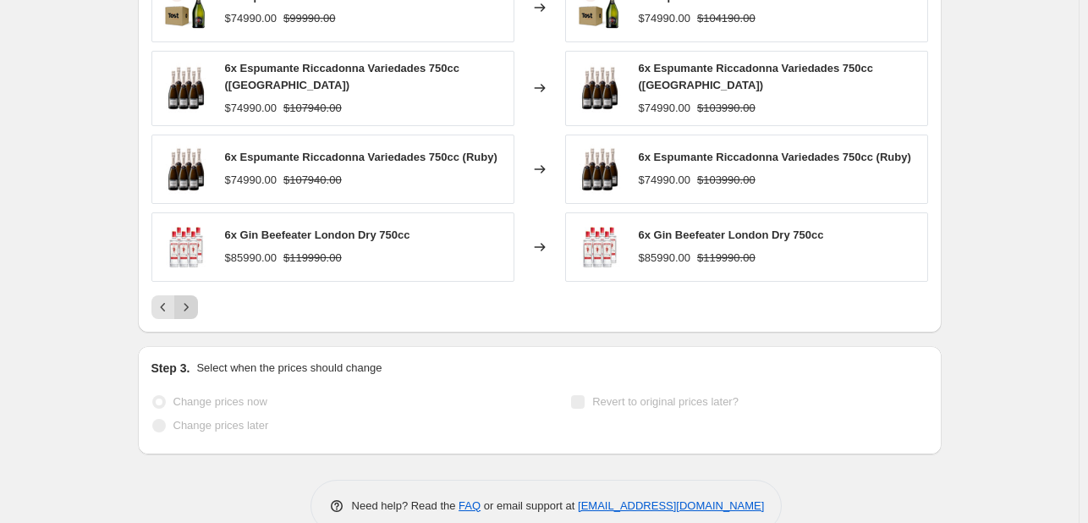
click at [195, 306] on icon "Next" at bounding box center [186, 307] width 17 height 17
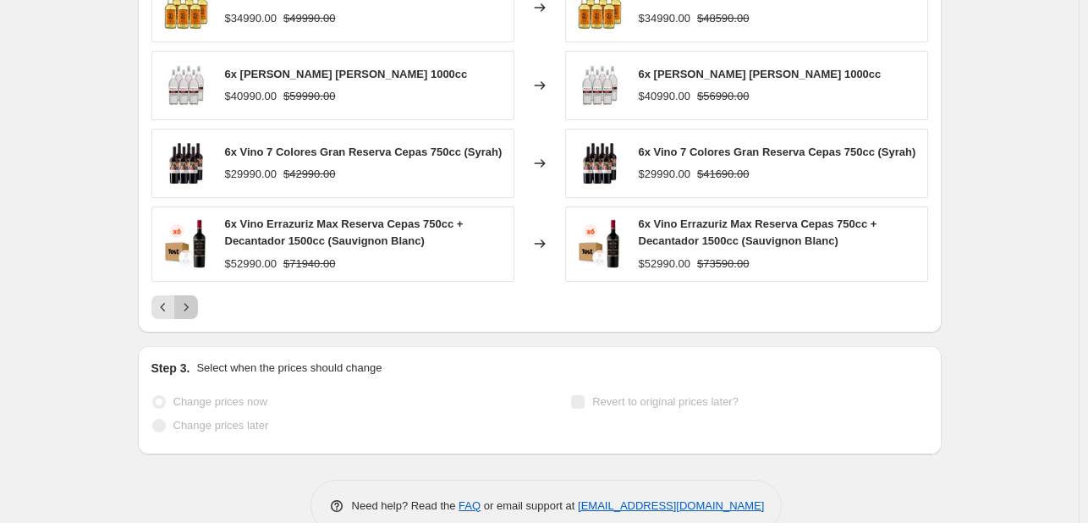
click at [195, 306] on icon "Next" at bounding box center [186, 307] width 17 height 17
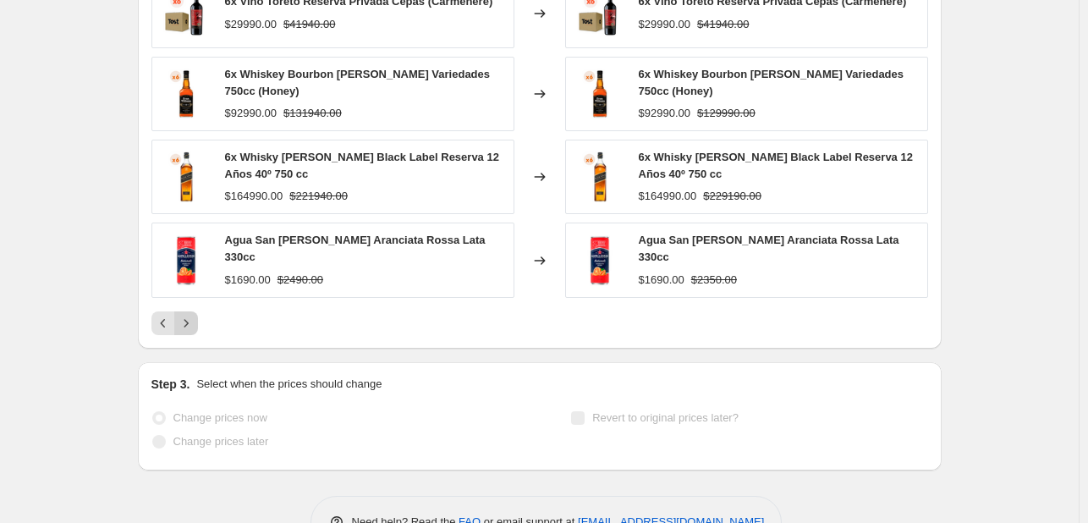
click at [195, 311] on button "Next" at bounding box center [186, 323] width 24 height 24
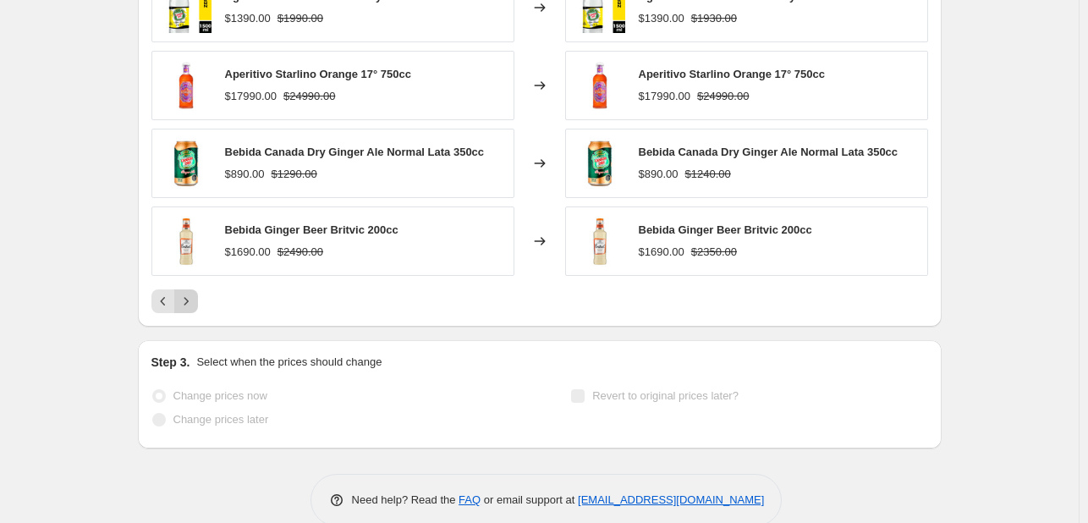
click at [195, 306] on icon "Next" at bounding box center [186, 301] width 17 height 17
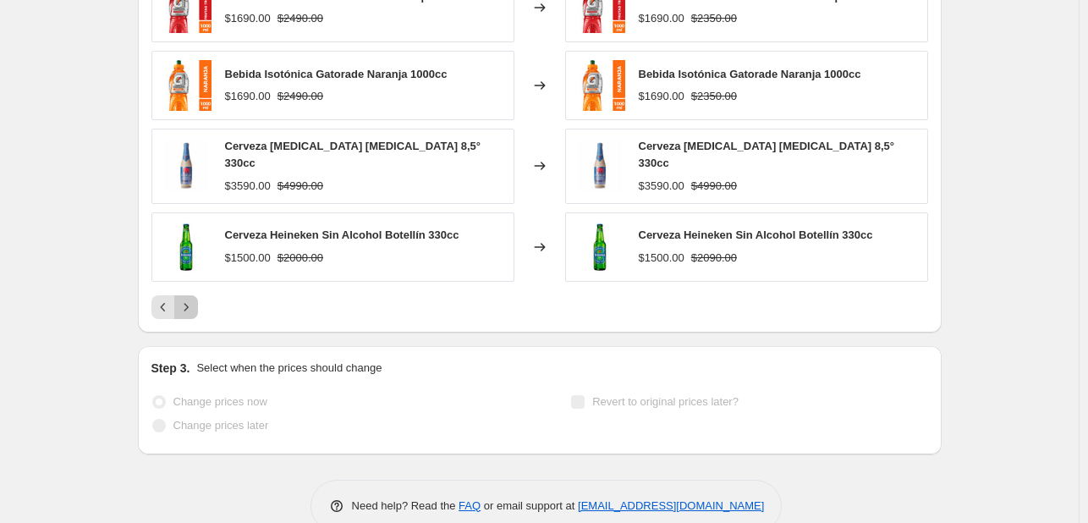
click at [195, 308] on button "Next" at bounding box center [186, 307] width 24 height 24
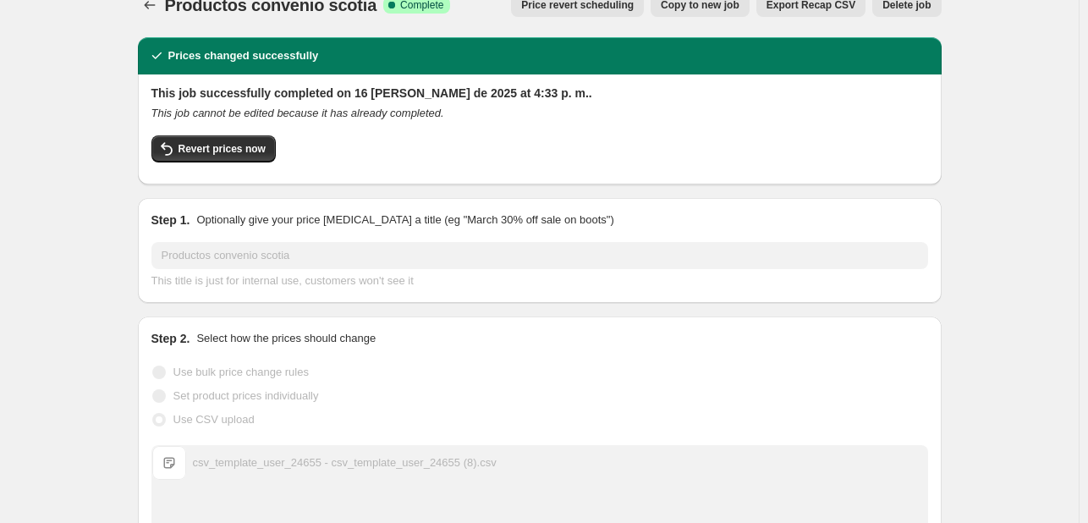
scroll to position [19, 0]
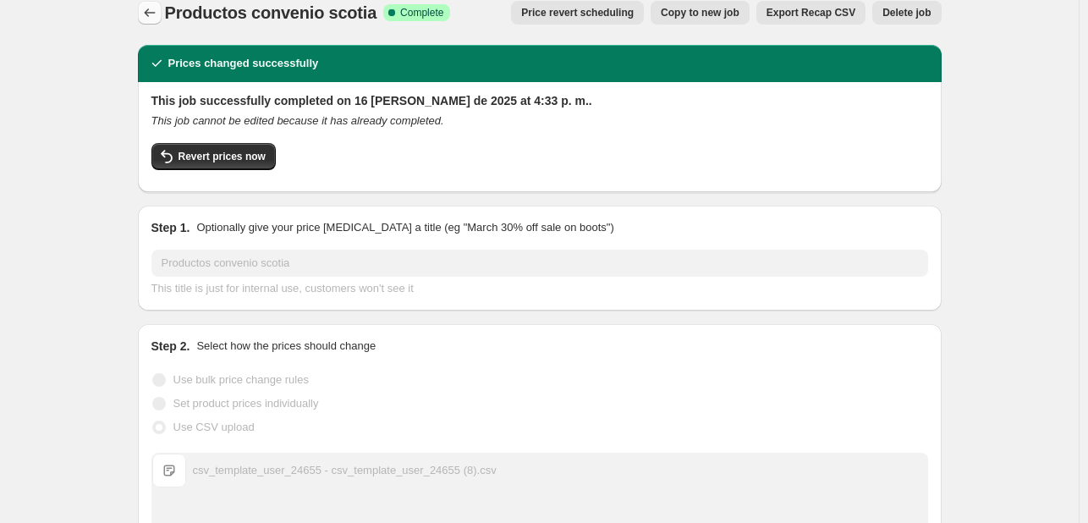
click at [151, 19] on icon "Price change jobs" at bounding box center [149, 12] width 17 height 17
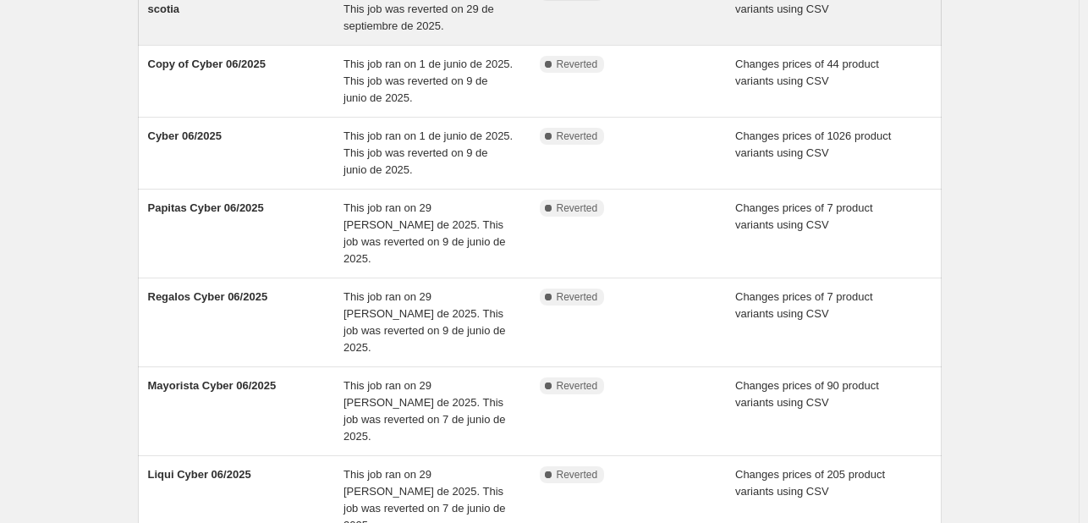
scroll to position [515, 0]
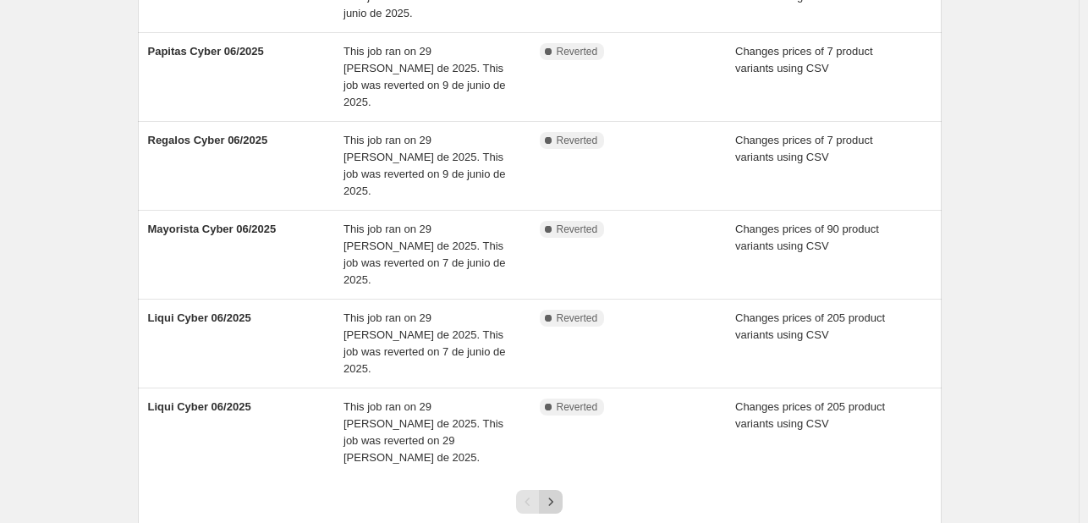
click at [559, 493] on icon "Next" at bounding box center [551, 501] width 17 height 17
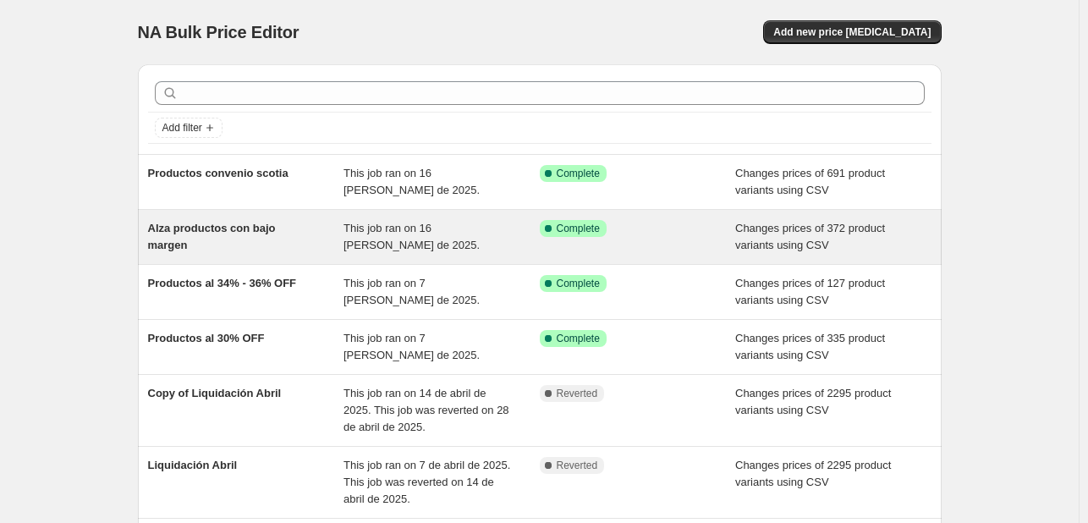
click at [255, 231] on span "Alza productos con bajo margen" at bounding box center [212, 237] width 128 height 30
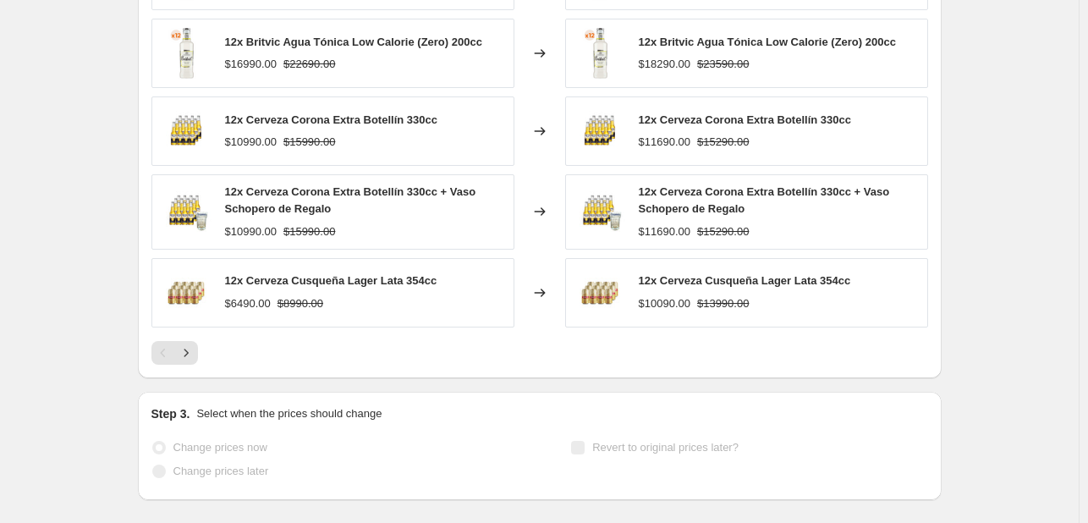
scroll to position [822, 0]
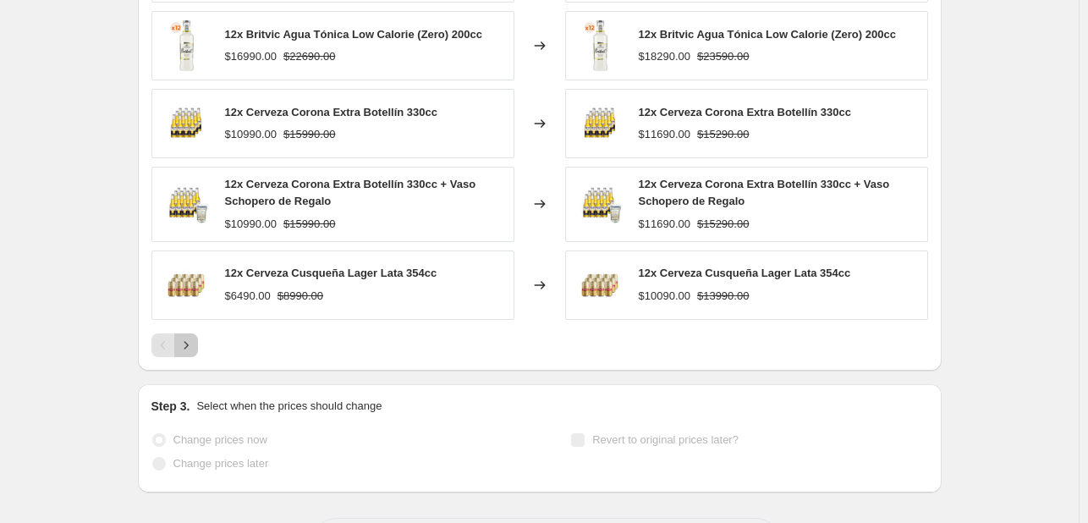
click at [190, 347] on icon "Next" at bounding box center [186, 345] width 17 height 17
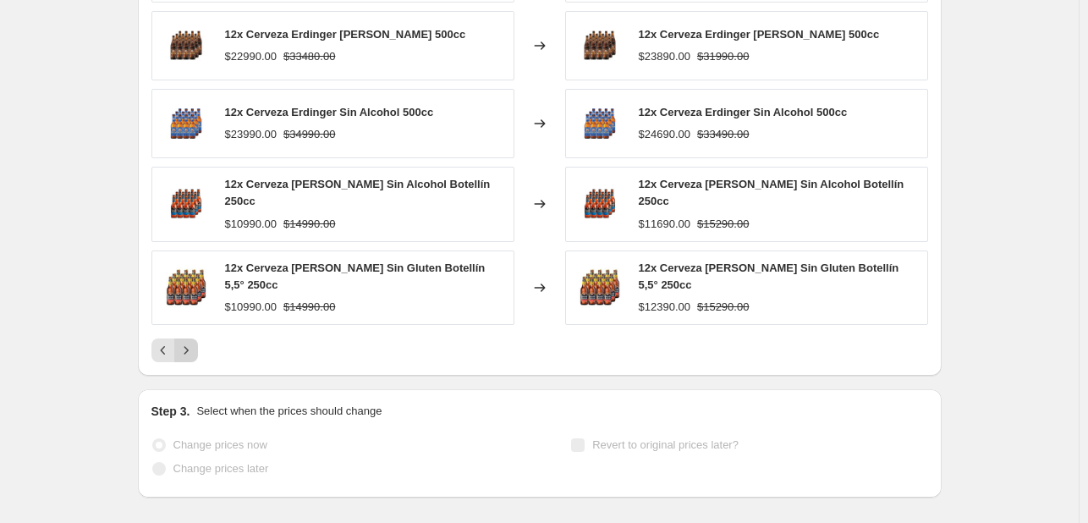
click at [190, 347] on icon "Next" at bounding box center [186, 350] width 17 height 17
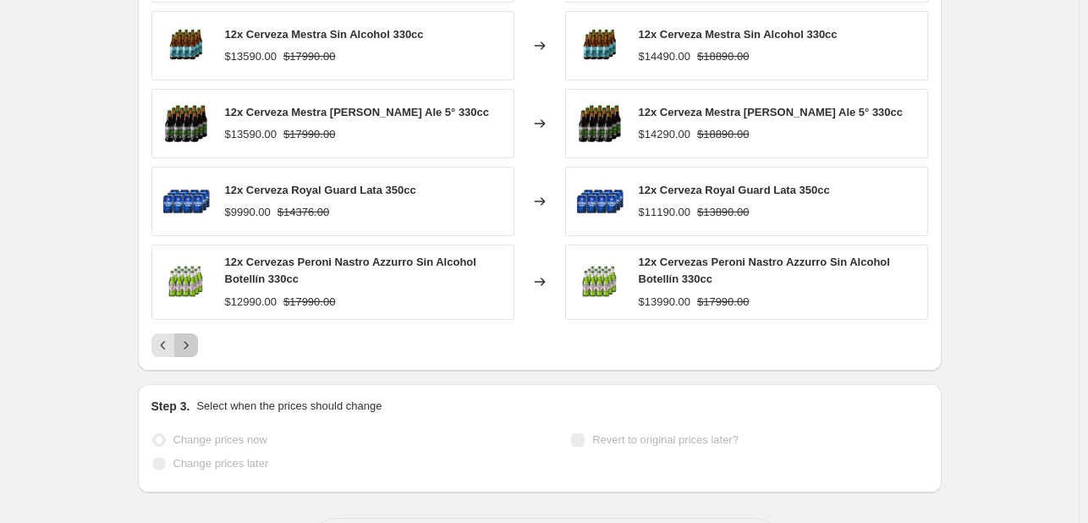
click at [190, 347] on icon "Next" at bounding box center [186, 345] width 17 height 17
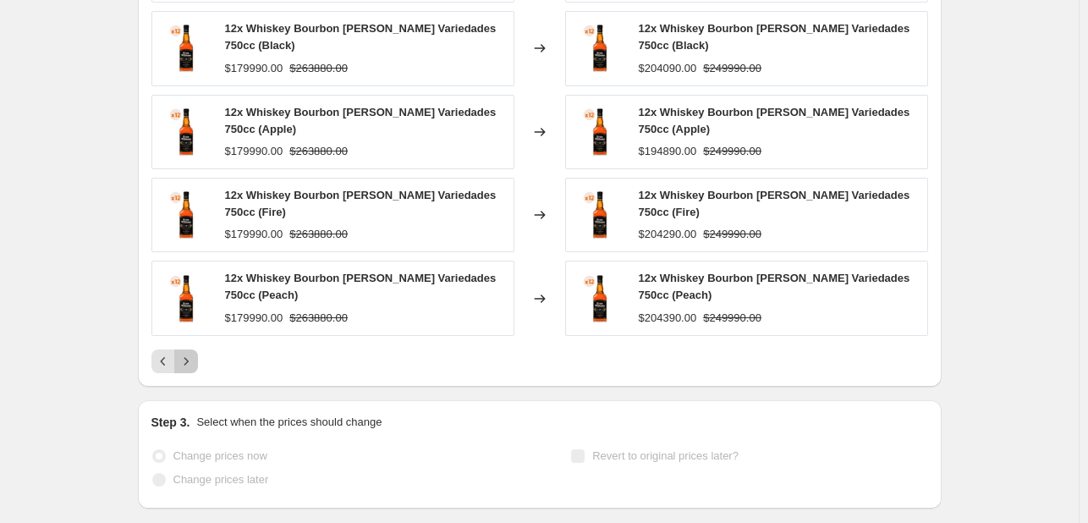
click at [190, 350] on button "Next" at bounding box center [186, 362] width 24 height 24
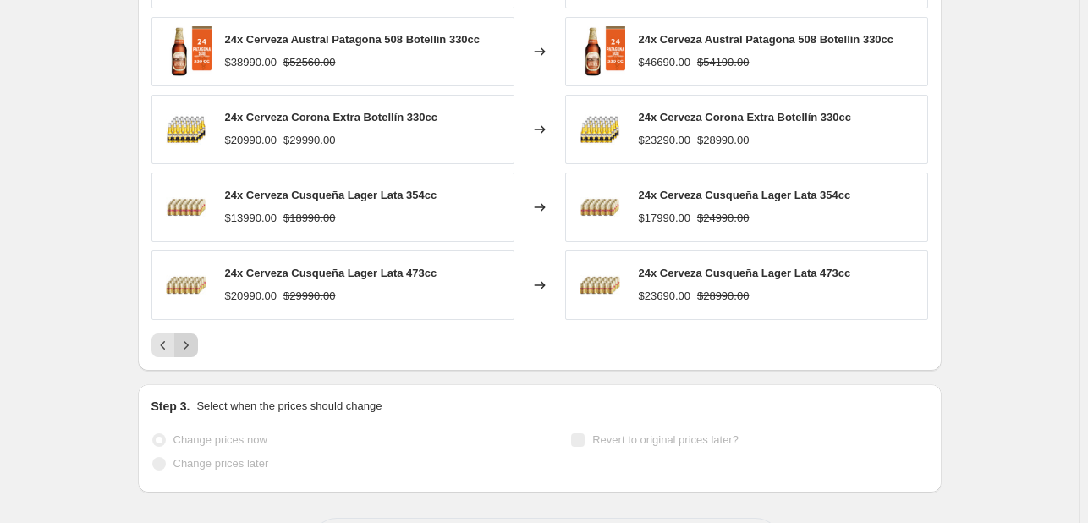
click at [190, 347] on button "Next" at bounding box center [186, 345] width 24 height 24
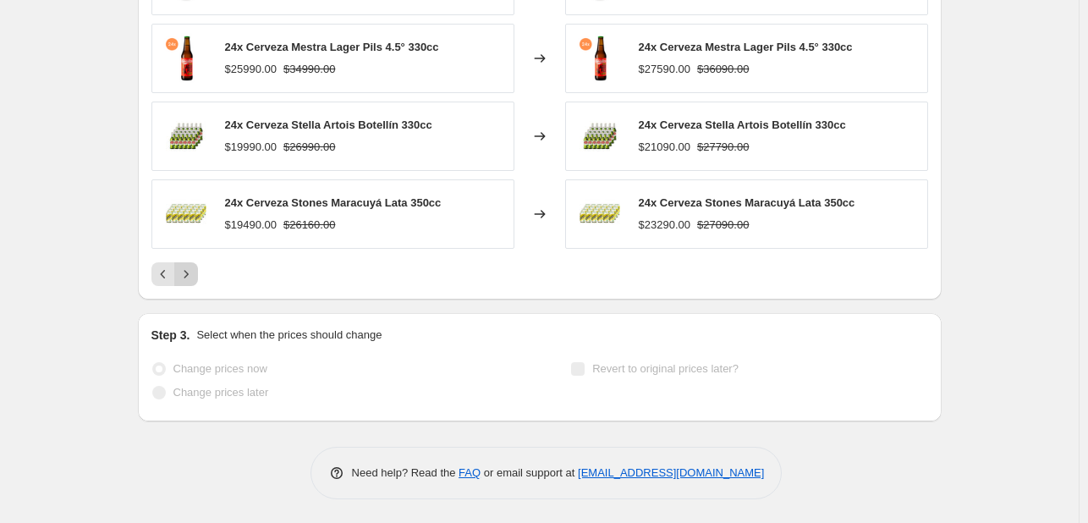
scroll to position [0, 0]
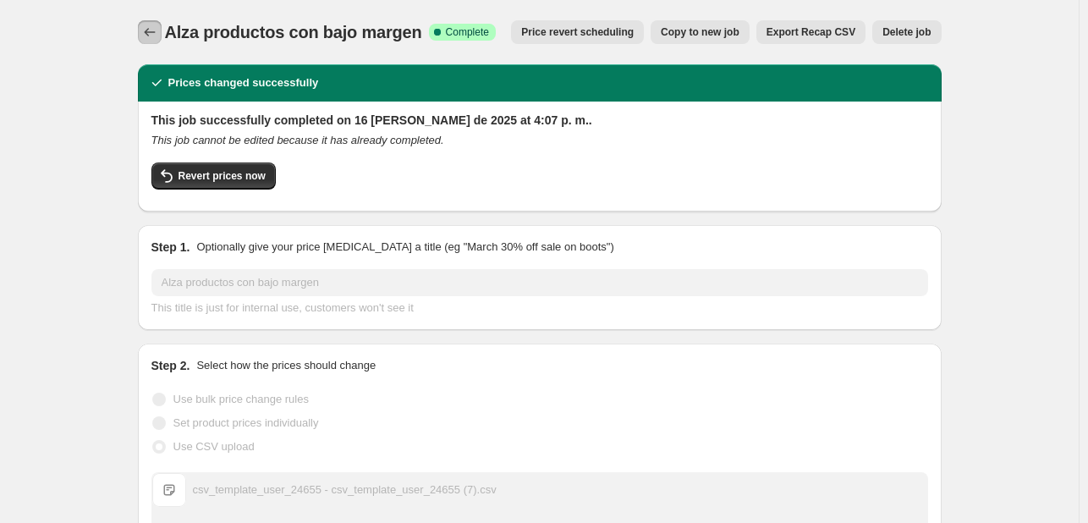
click at [142, 35] on button "Price change jobs" at bounding box center [150, 32] width 24 height 24
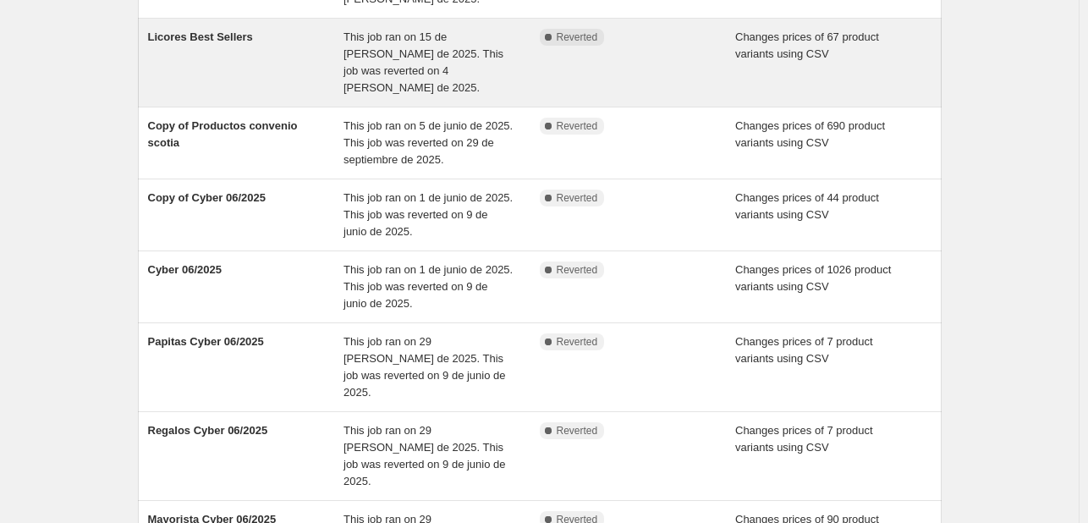
scroll to position [230, 0]
